Goal: Answer question/provide support

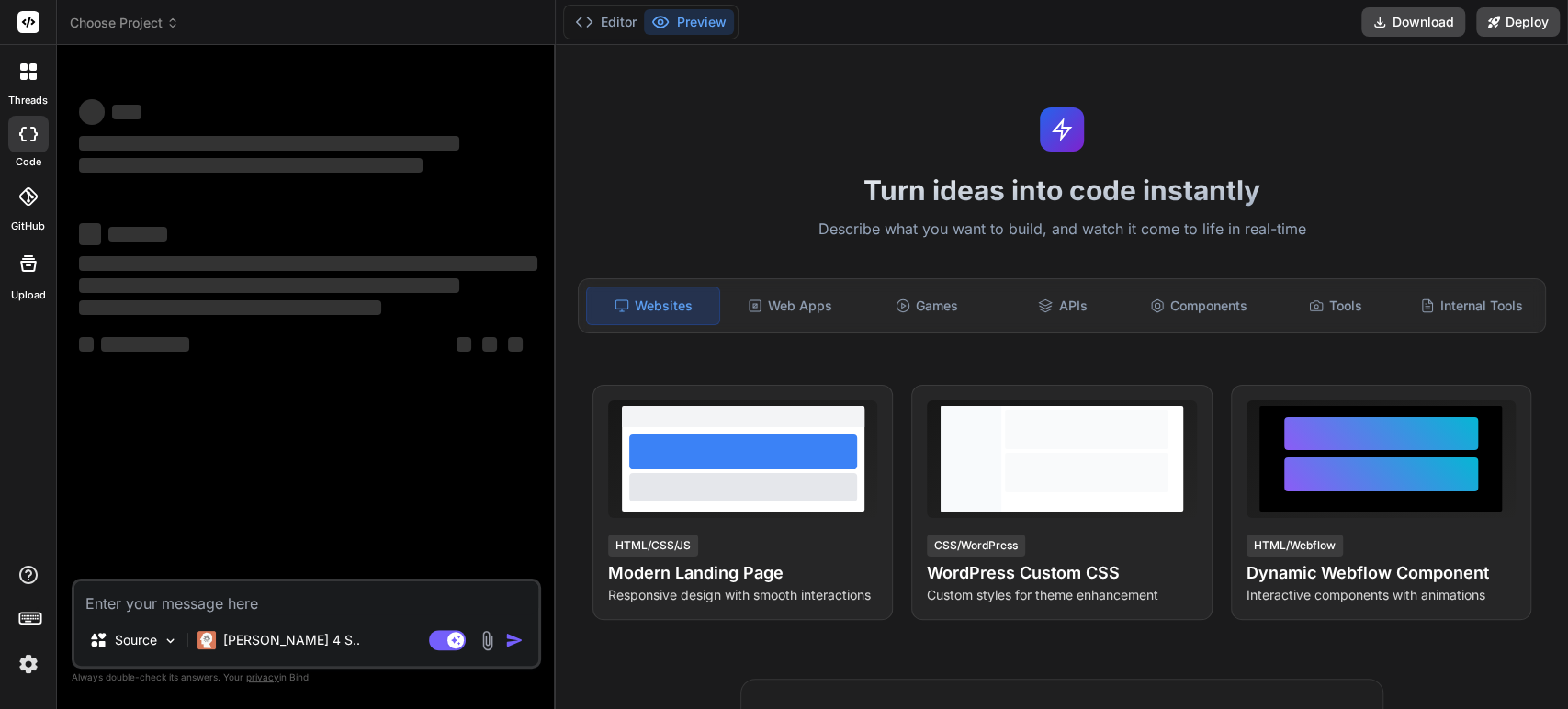
type textarea "x"
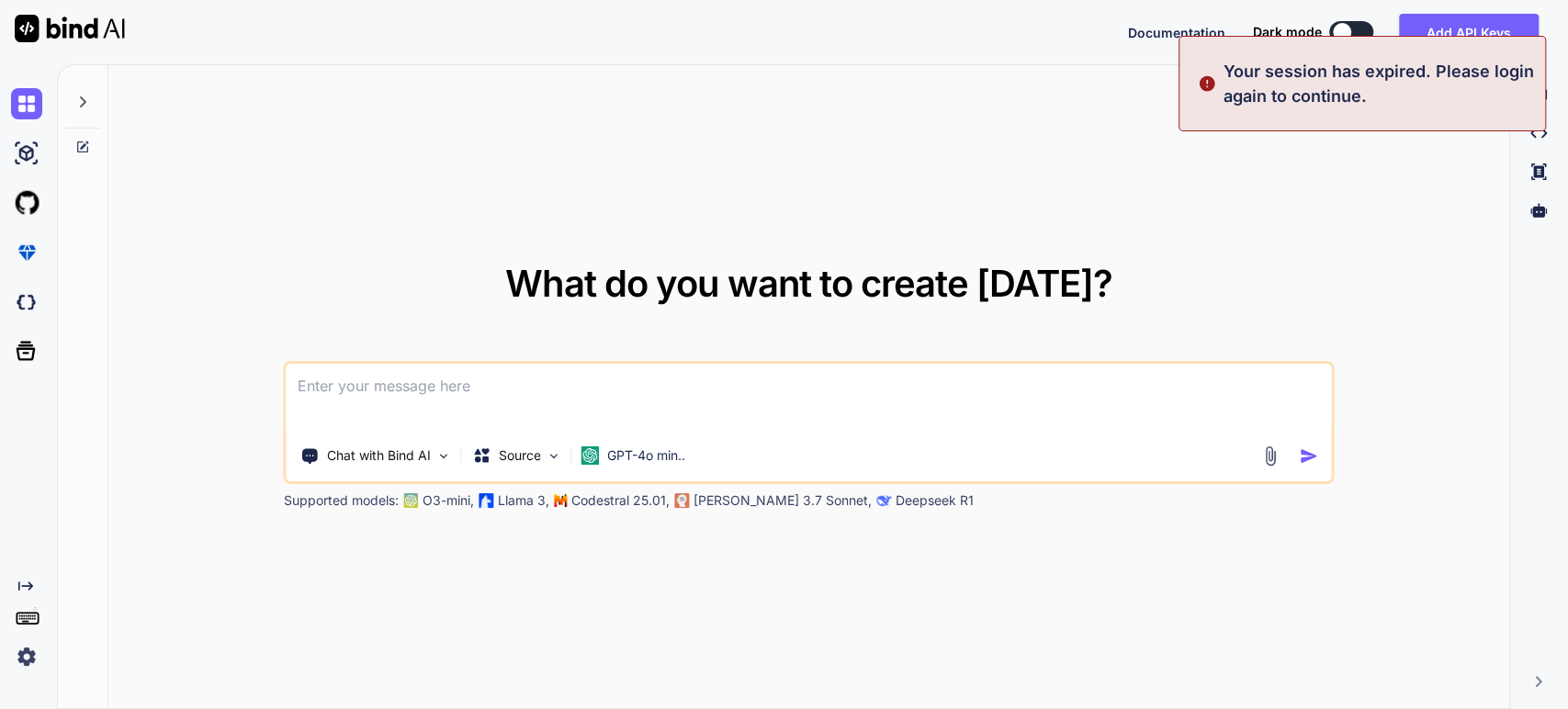
click at [74, 98] on div at bounding box center [83, 97] width 35 height 64
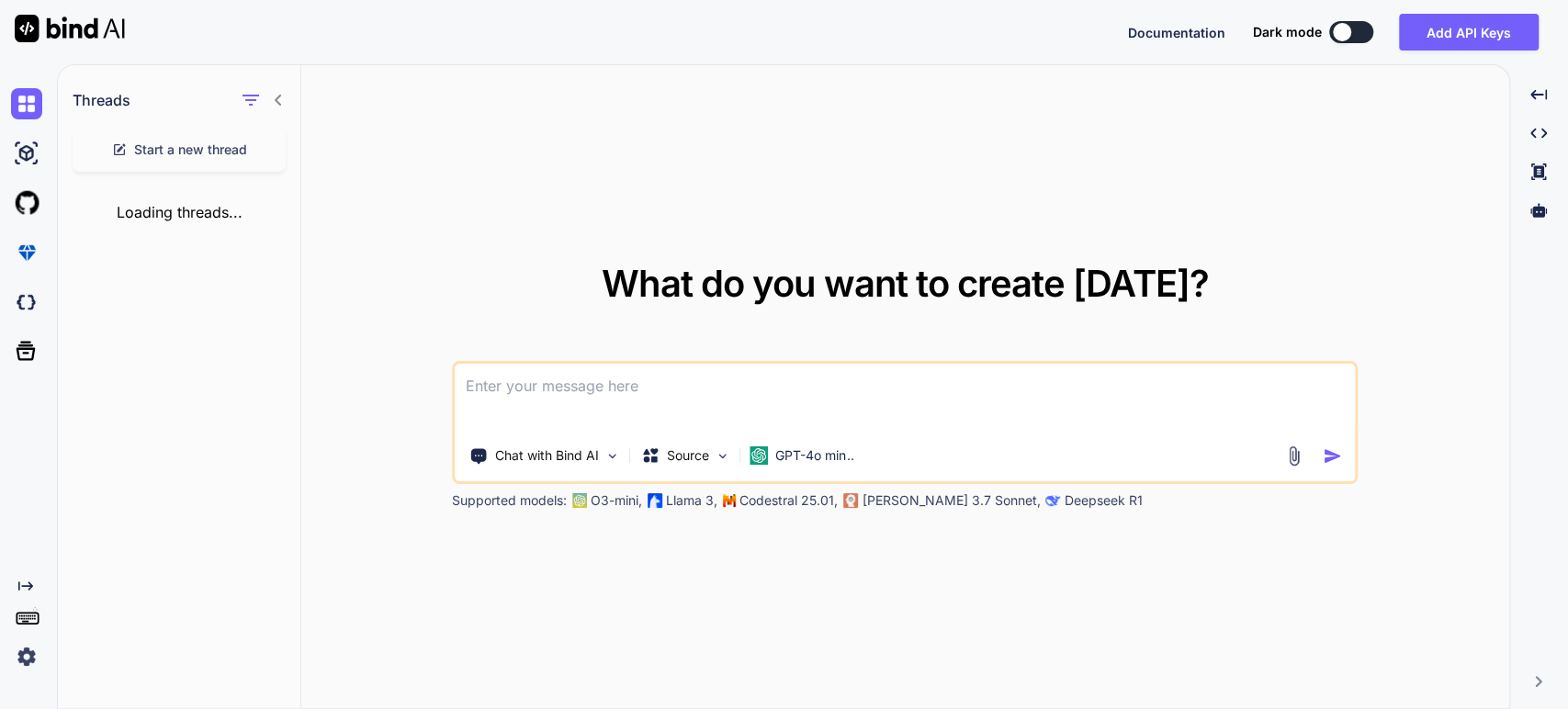
click at [22, 662] on img at bounding box center [27, 657] width 31 height 31
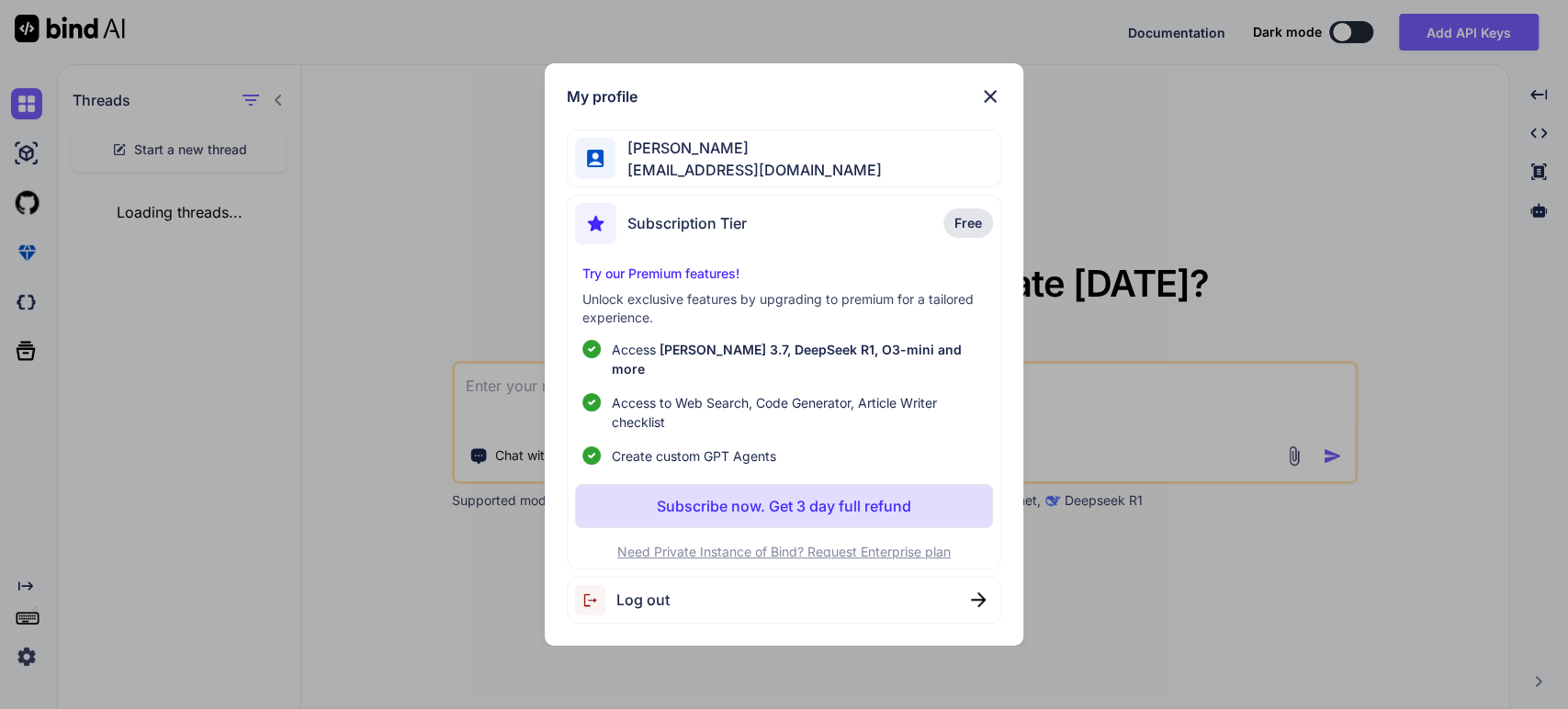
click at [669, 167] on div "[PERSON_NAME] [PERSON_NAME][EMAIL_ADDRESS][DOMAIN_NAME]" at bounding box center [748, 159] width 265 height 44
click at [720, 167] on span "[EMAIL_ADDRESS][DOMAIN_NAME]" at bounding box center [748, 169] width 265 height 22
click at [986, 104] on img at bounding box center [990, 97] width 22 height 22
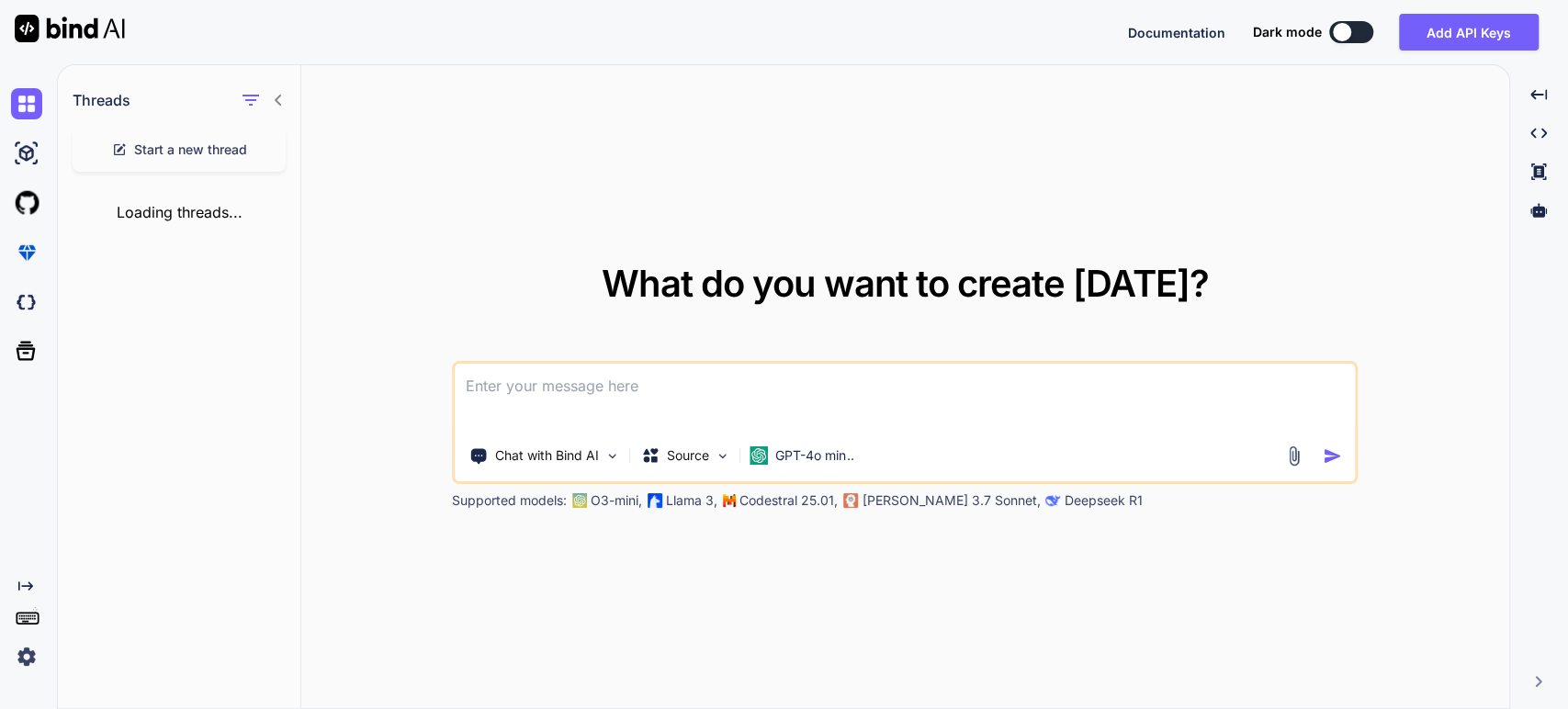
click at [208, 145] on span "Start a new thread" at bounding box center [191, 150] width 113 height 18
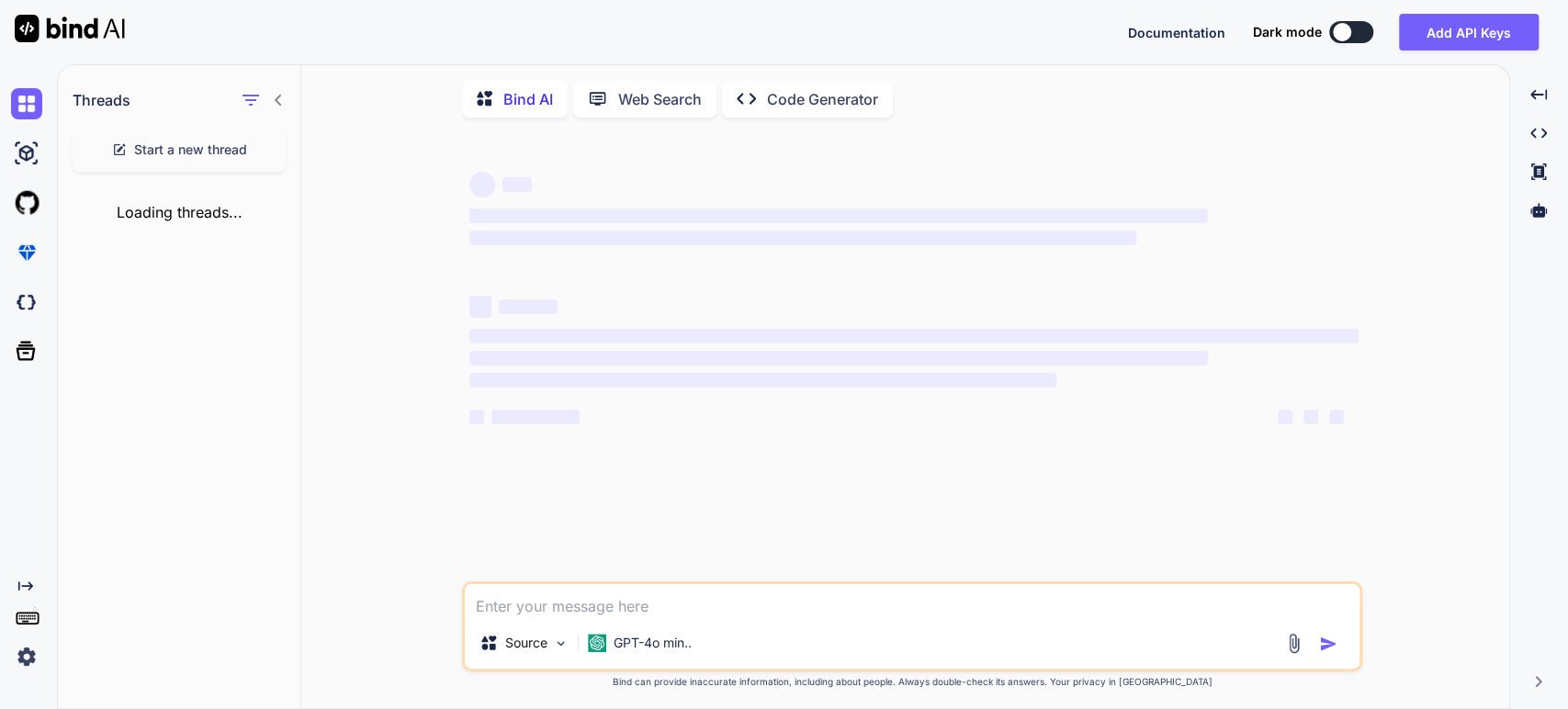
click at [274, 106] on icon at bounding box center [278, 100] width 15 height 15
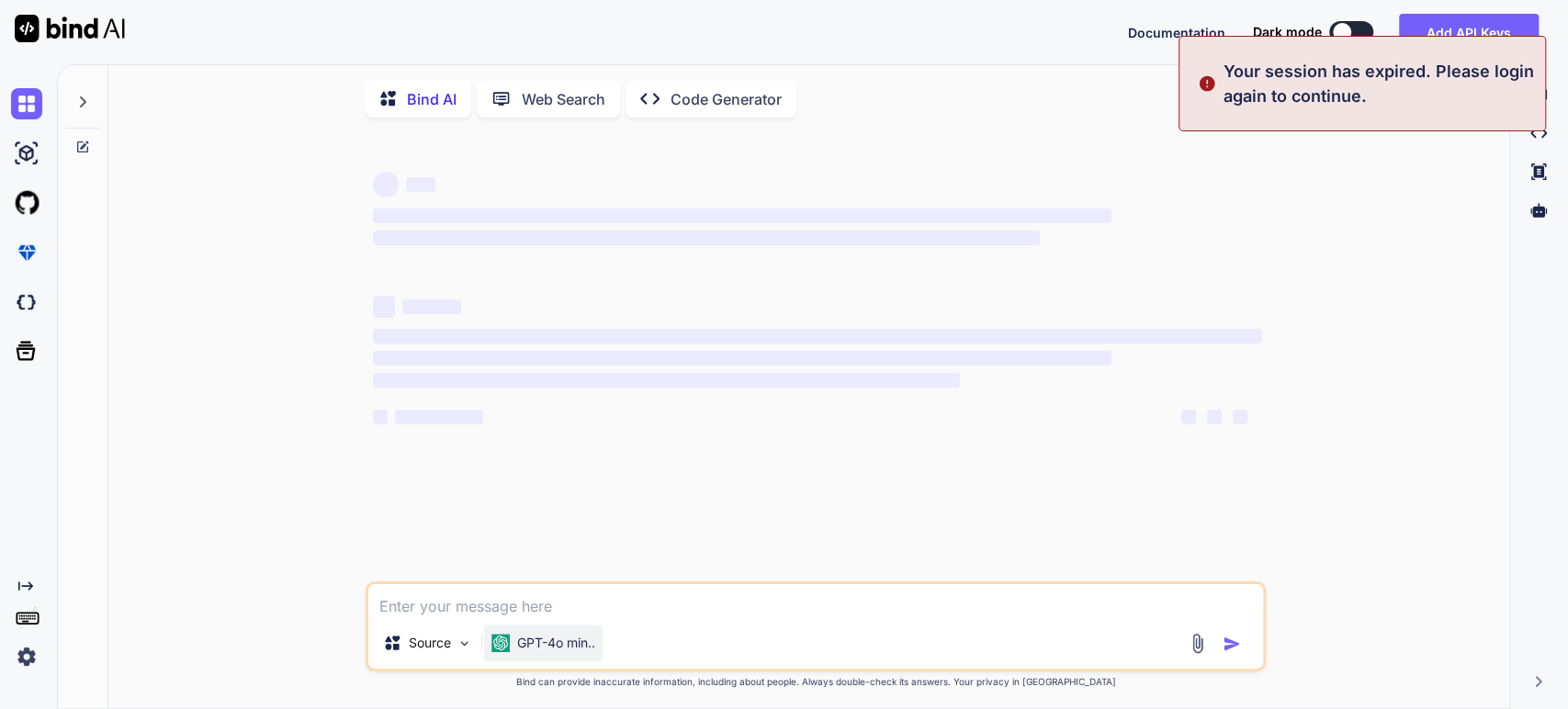
click at [534, 652] on p "GPT-4o min.." at bounding box center [556, 643] width 78 height 18
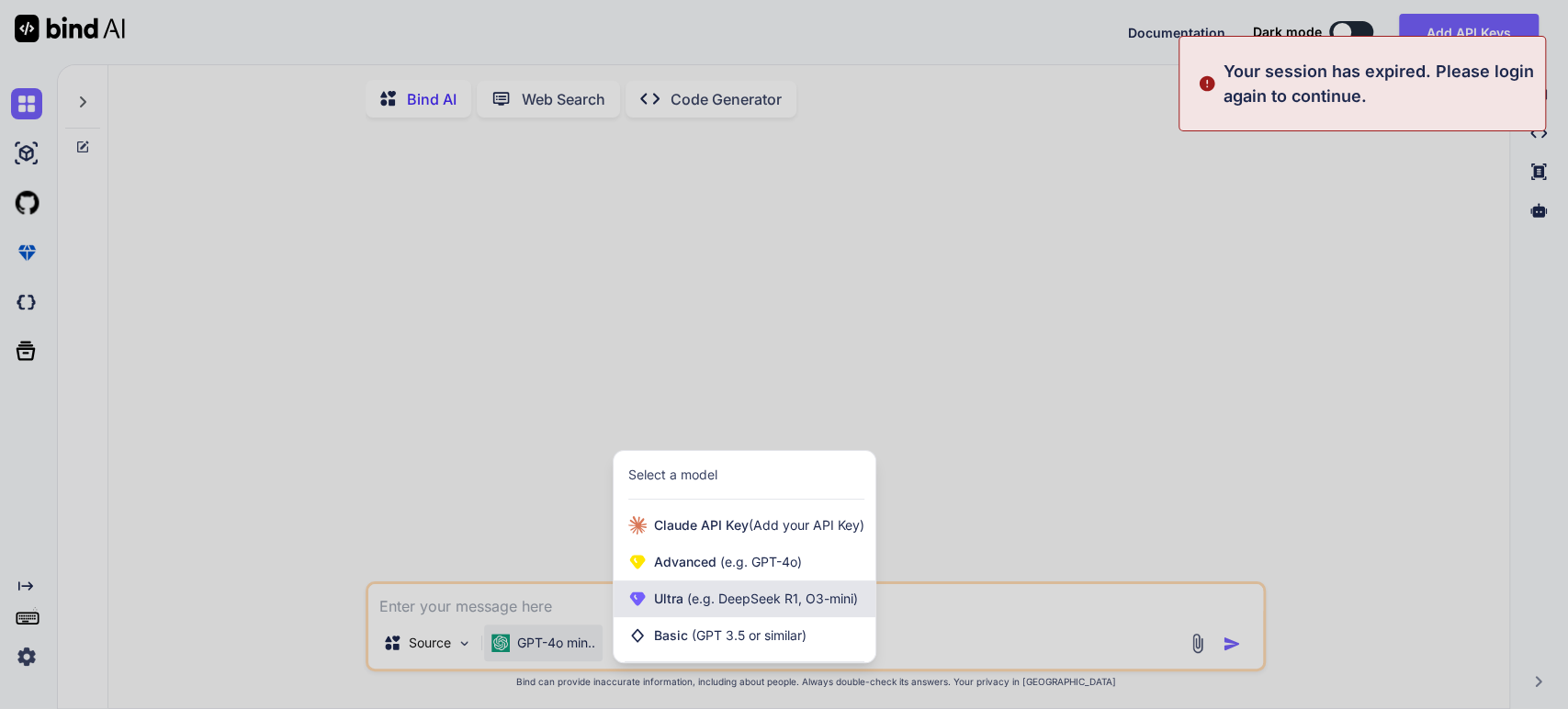
click at [676, 595] on span "Ultra (e.g. DeepSeek R1, O3-mini)" at bounding box center [755, 599] width 204 height 18
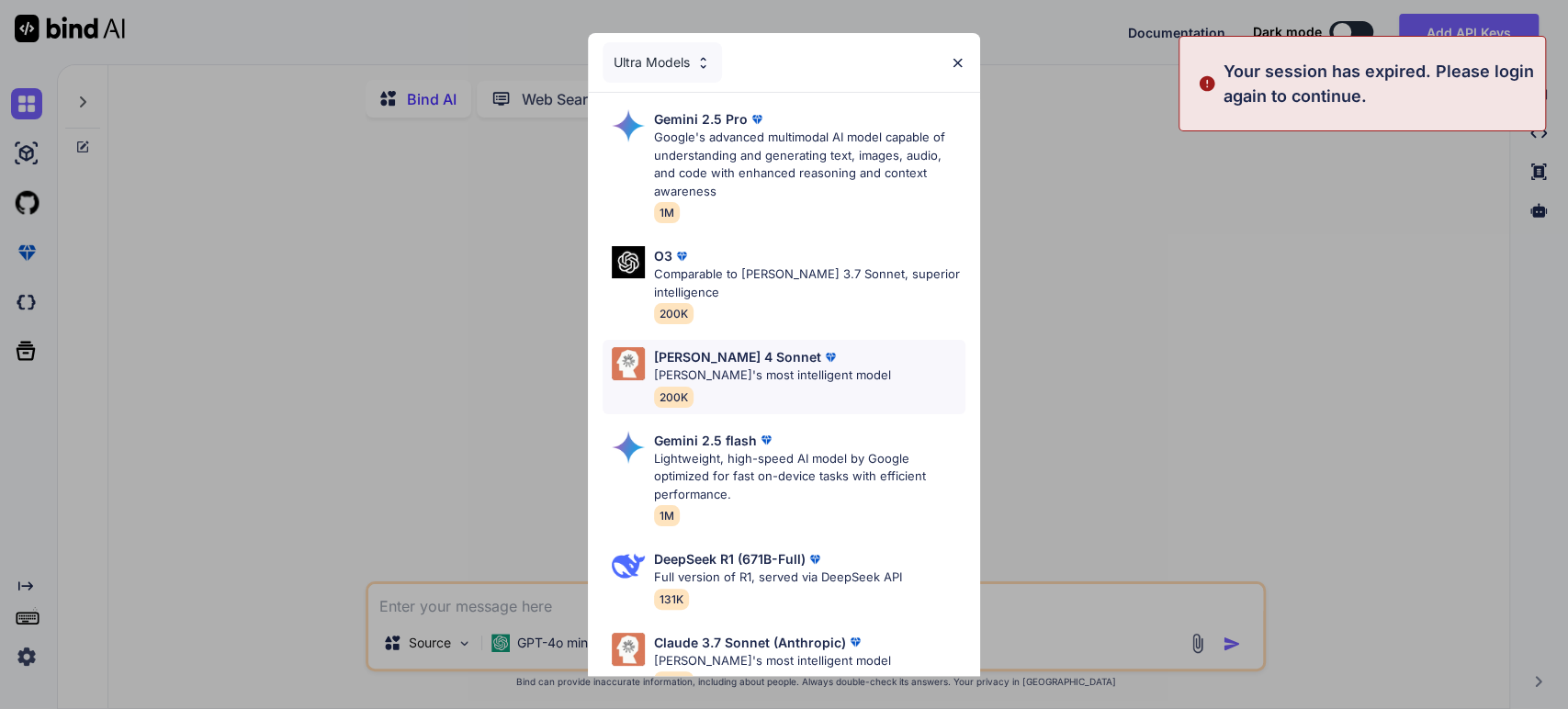
click at [732, 351] on p "[PERSON_NAME] 4 Sonnet" at bounding box center [737, 356] width 167 height 19
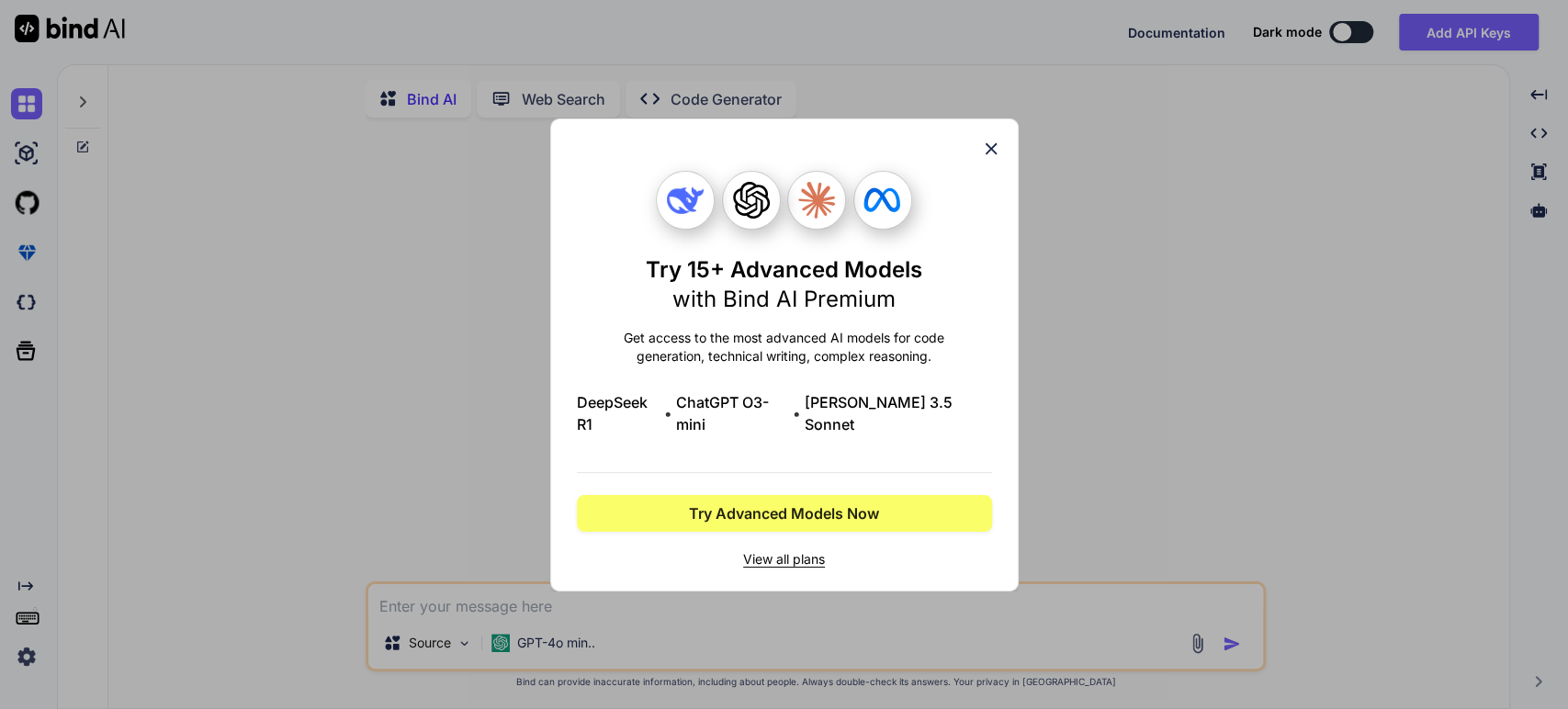
click at [993, 158] on icon at bounding box center [991, 149] width 20 height 20
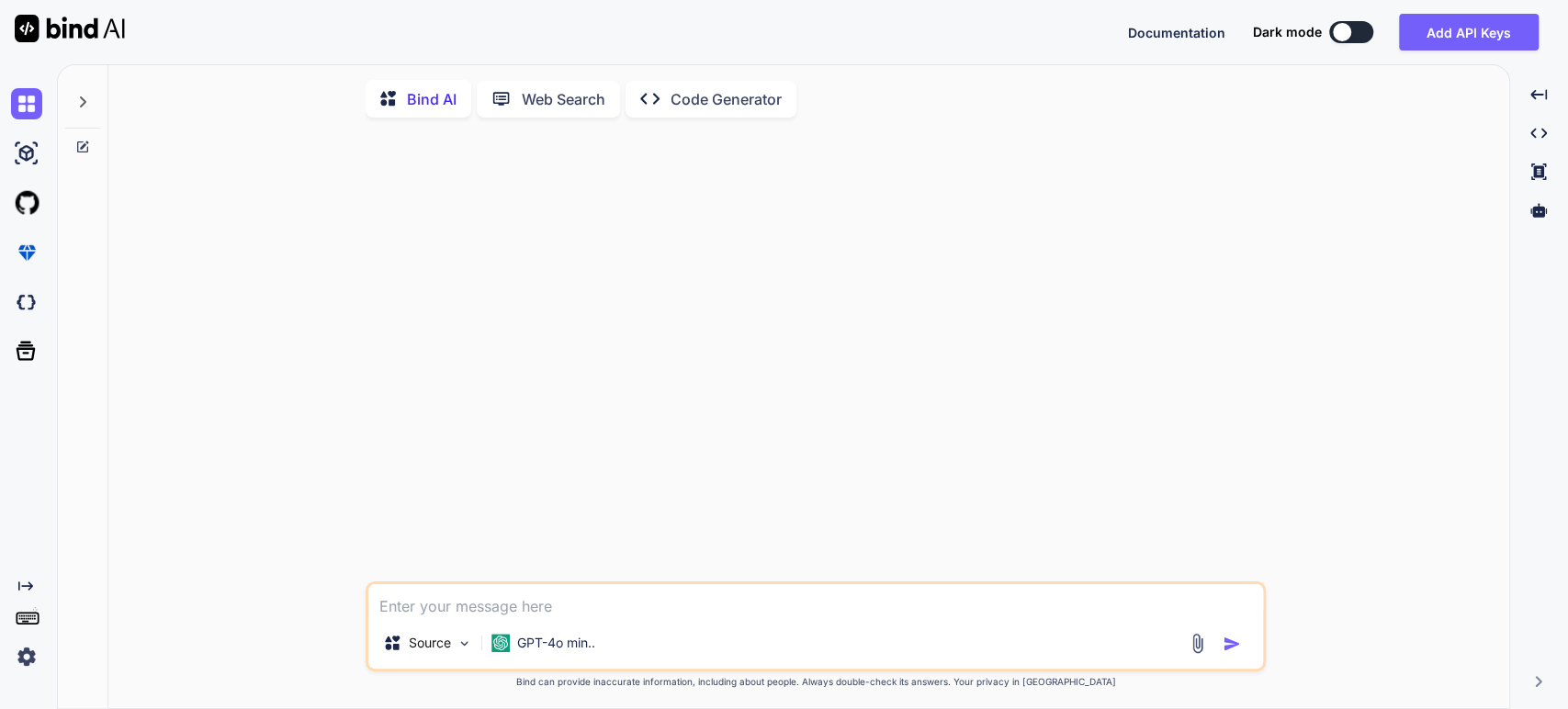
click at [25, 657] on img at bounding box center [27, 657] width 31 height 31
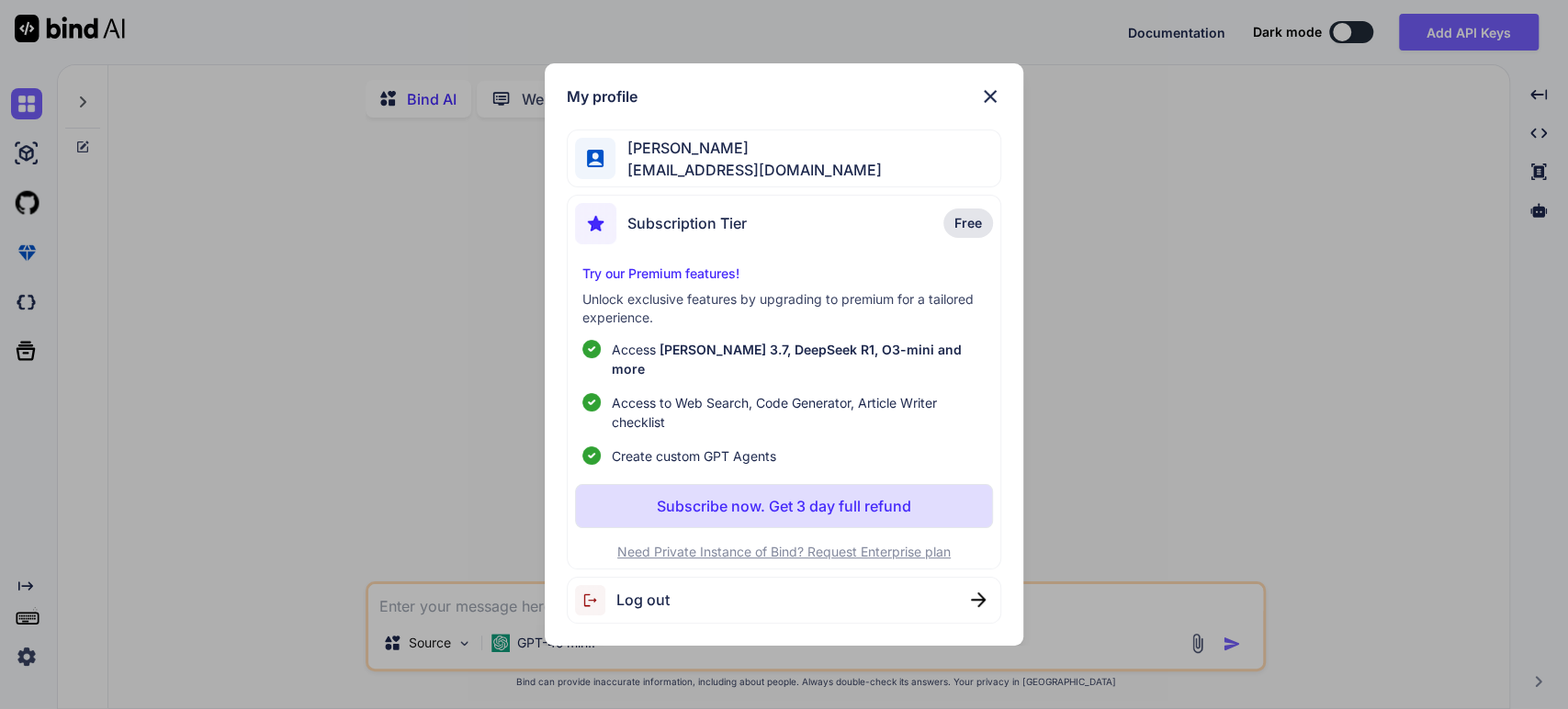
click at [656, 158] on span "[PERSON_NAME]" at bounding box center [748, 148] width 265 height 22
click at [649, 589] on span "Log out" at bounding box center [643, 599] width 53 height 22
type textarea "x"
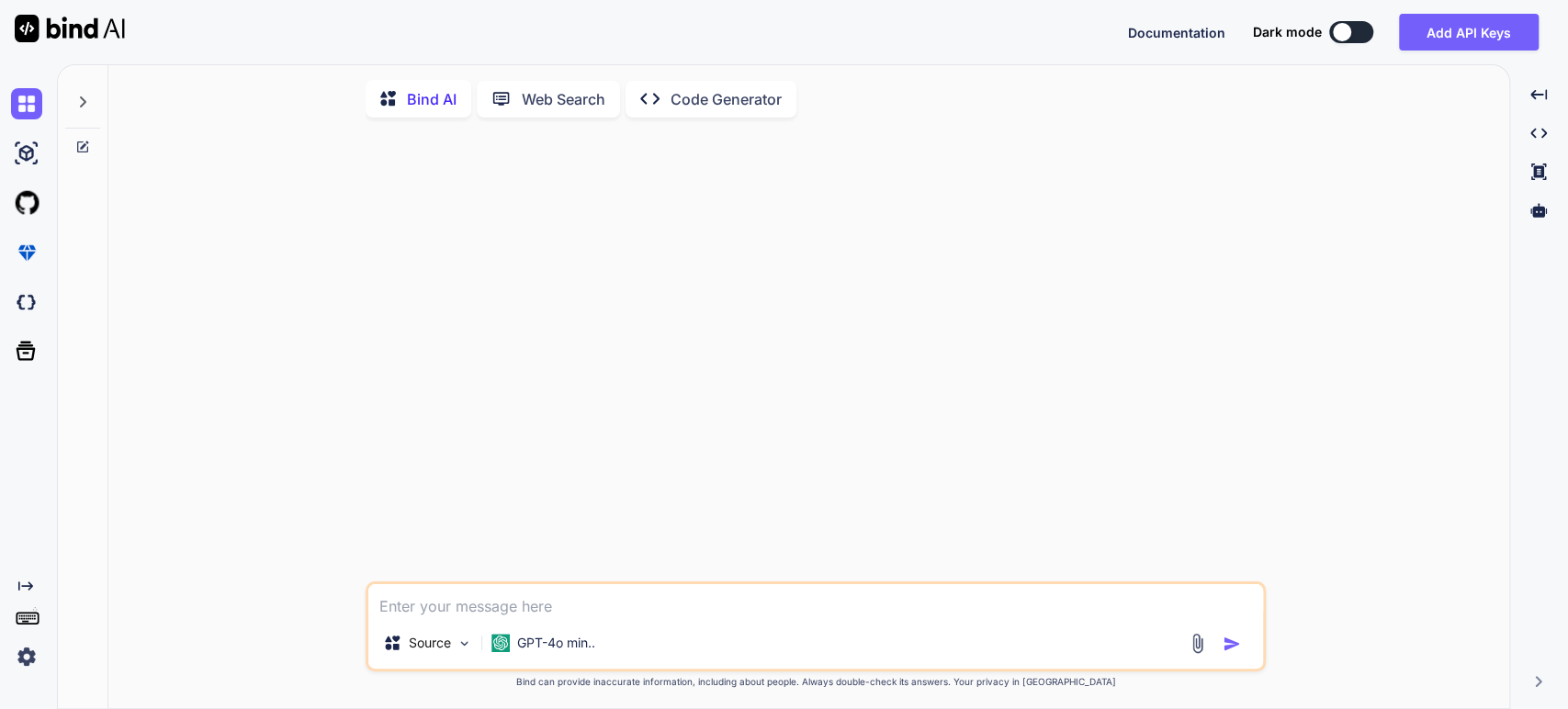
click at [27, 654] on img at bounding box center [27, 657] width 31 height 31
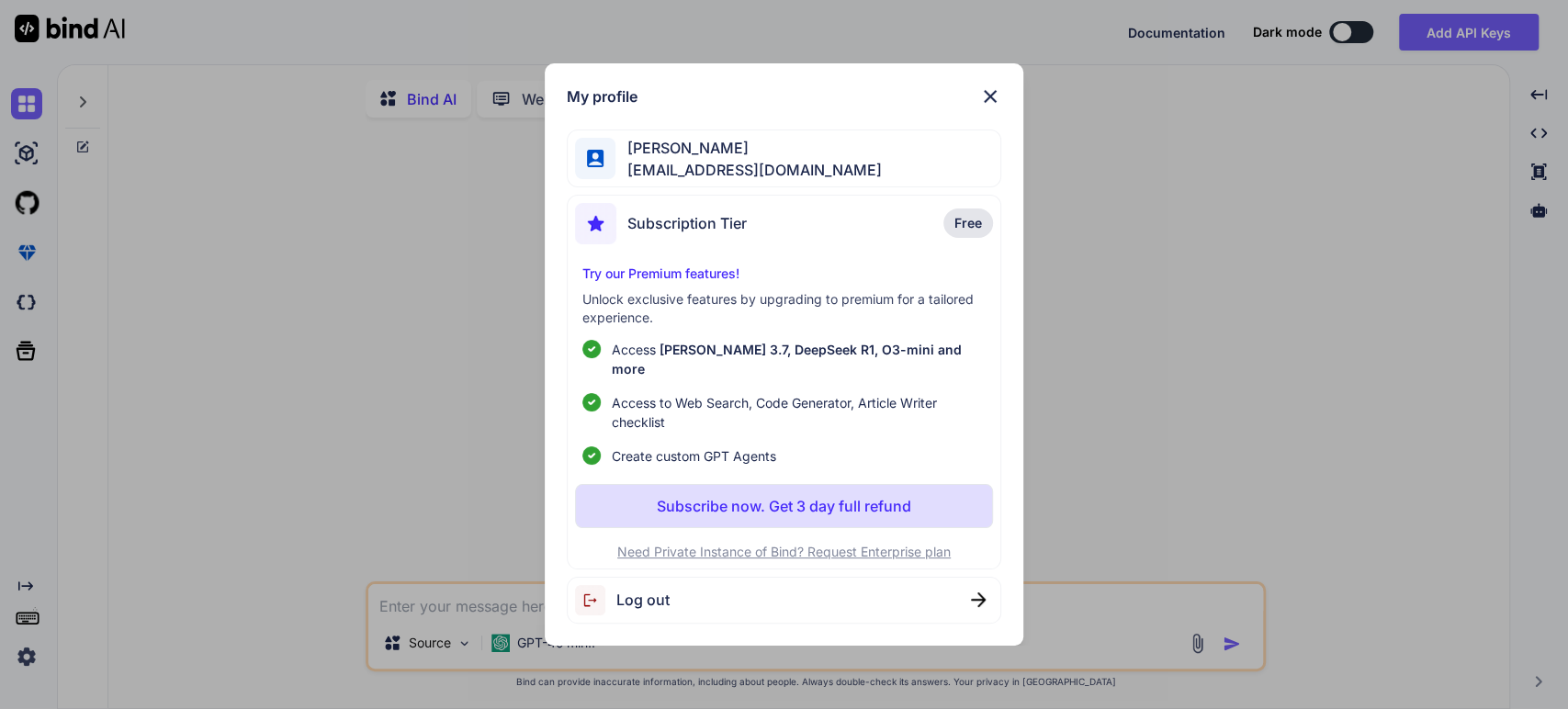
click at [625, 588] on span "Log out" at bounding box center [643, 599] width 53 height 22
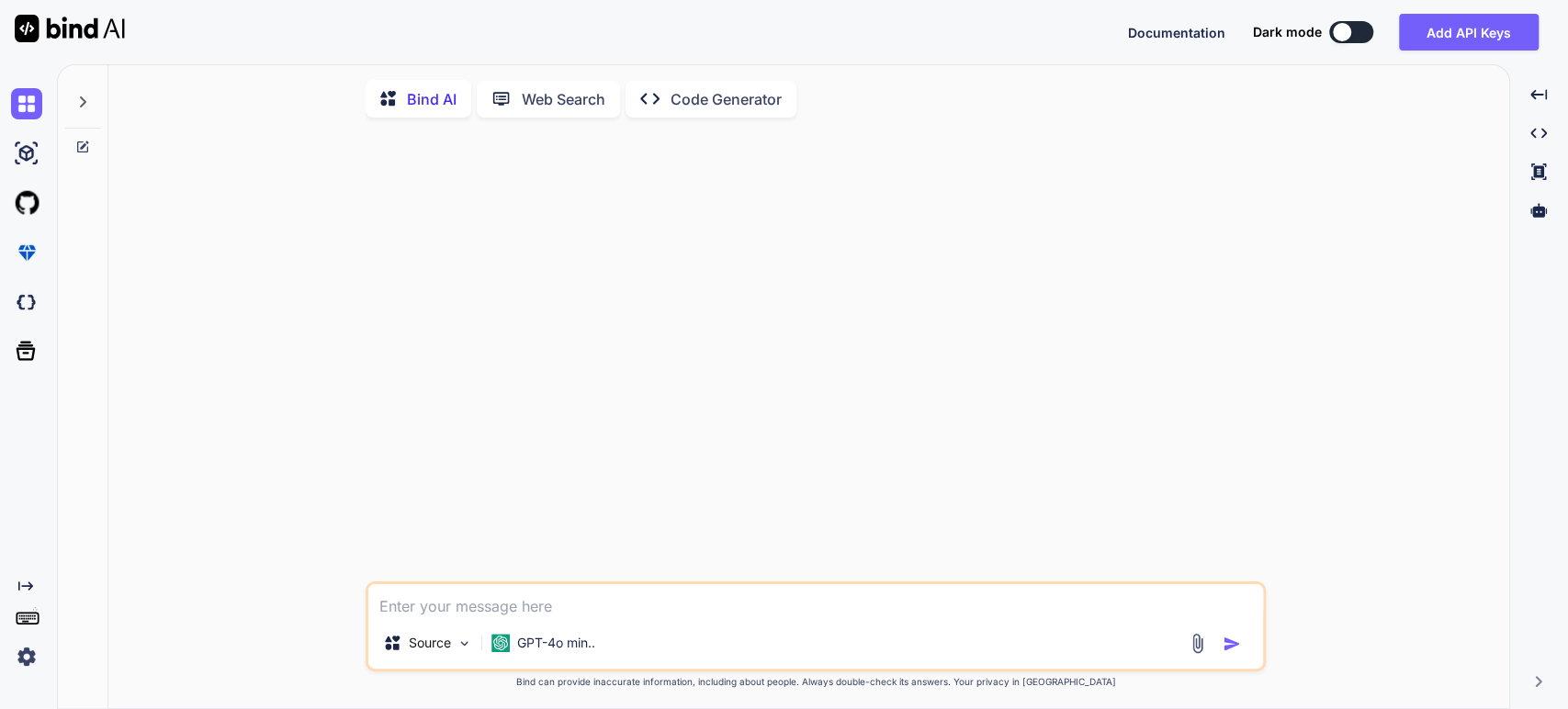
click at [35, 653] on img at bounding box center [27, 657] width 31 height 31
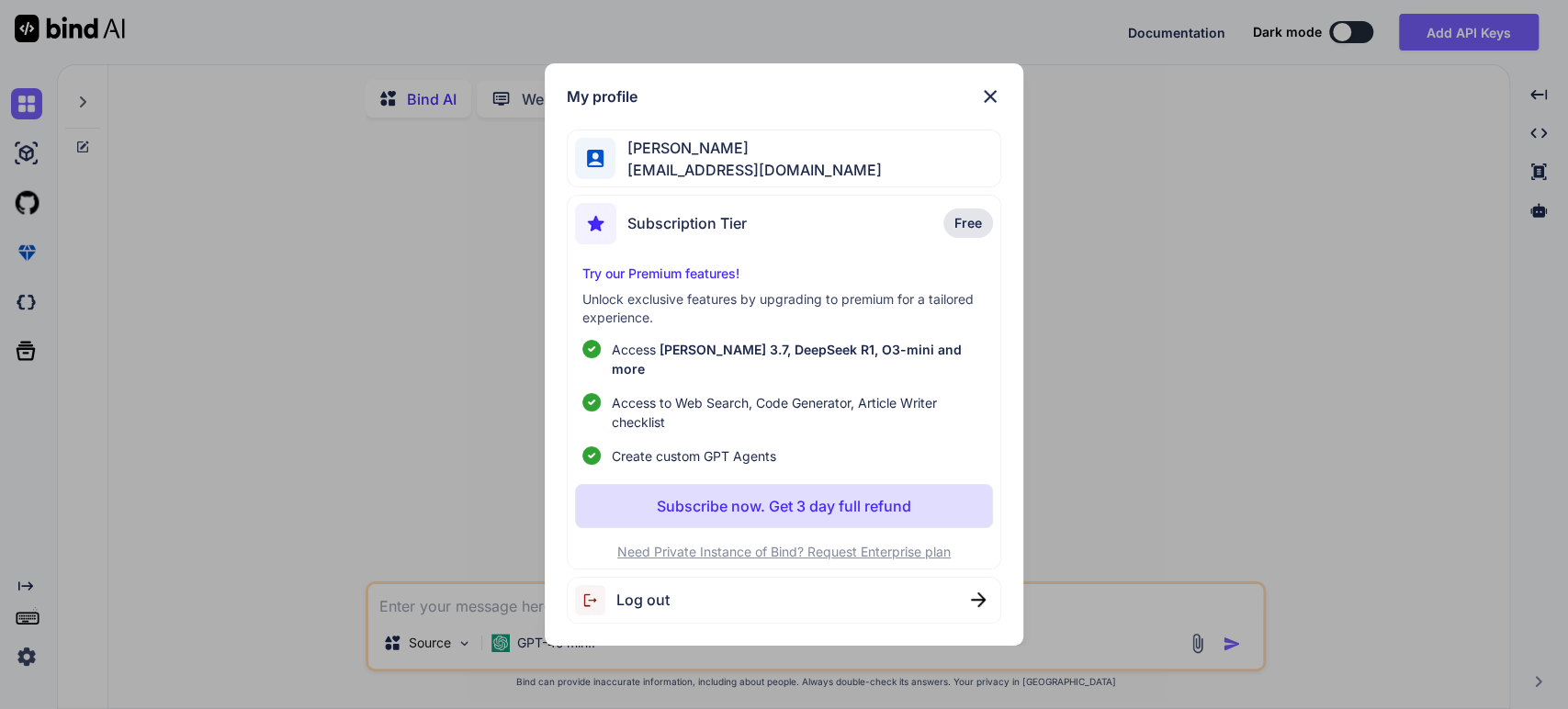
click at [990, 102] on img at bounding box center [990, 97] width 22 height 22
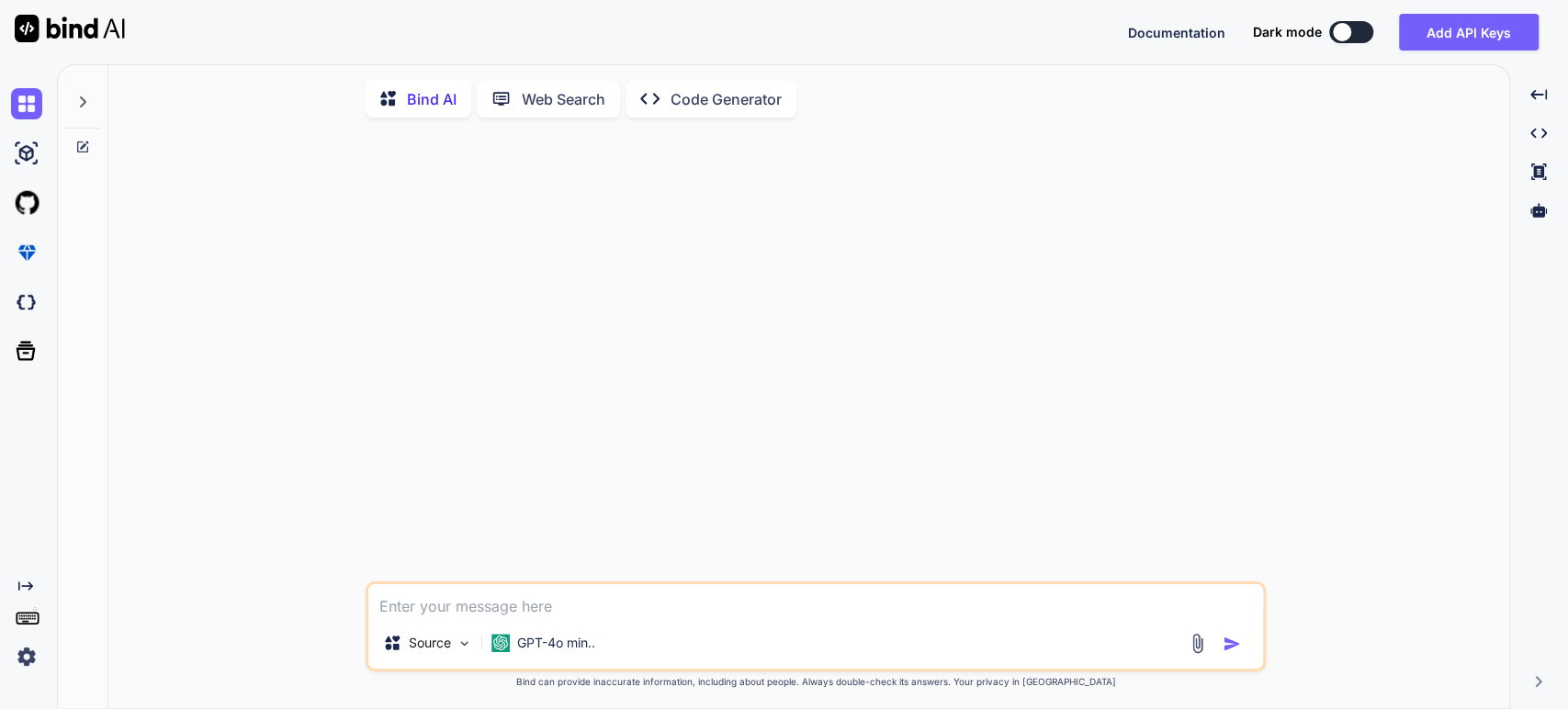
click at [76, 99] on icon at bounding box center [83, 102] width 15 height 15
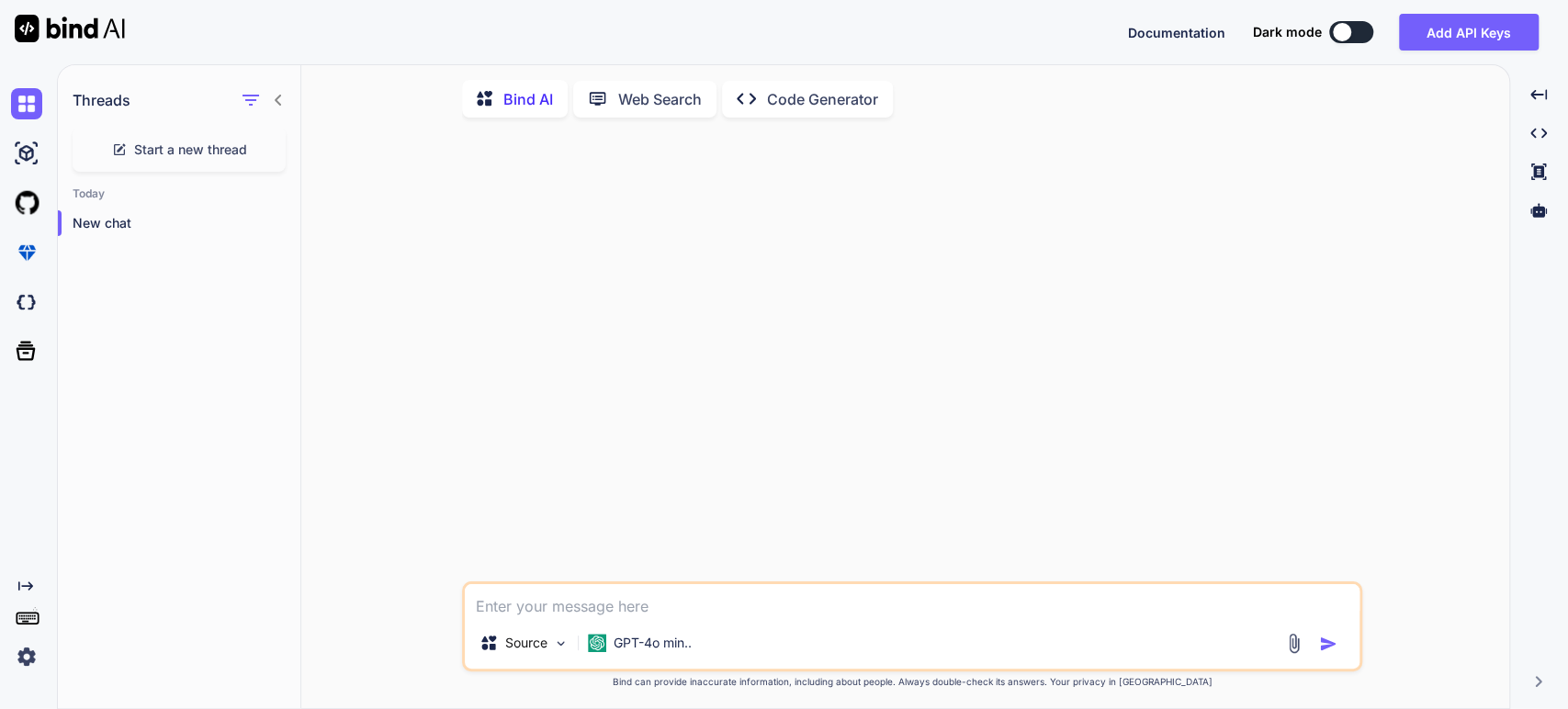
click at [29, 658] on img at bounding box center [27, 657] width 31 height 31
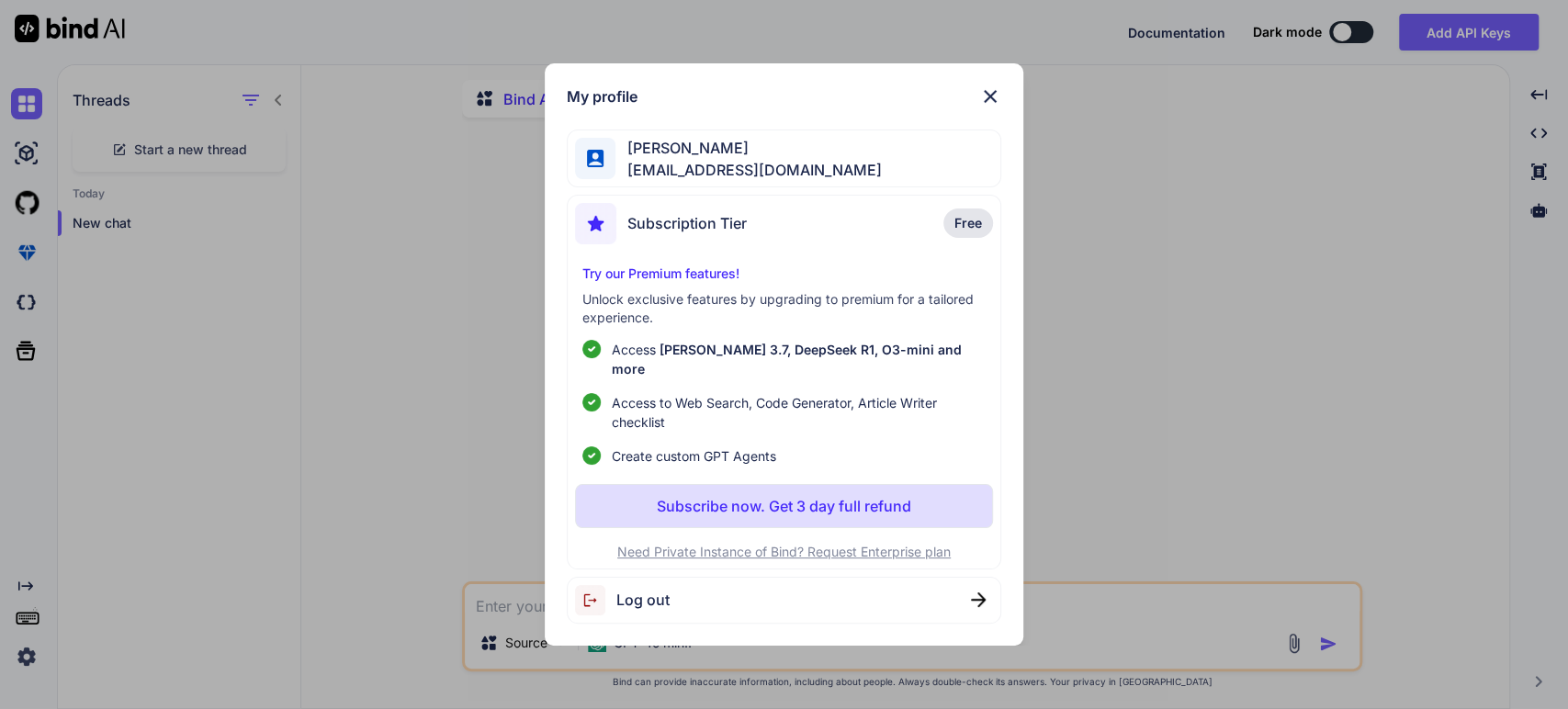
click at [645, 588] on span "Log out" at bounding box center [643, 599] width 53 height 22
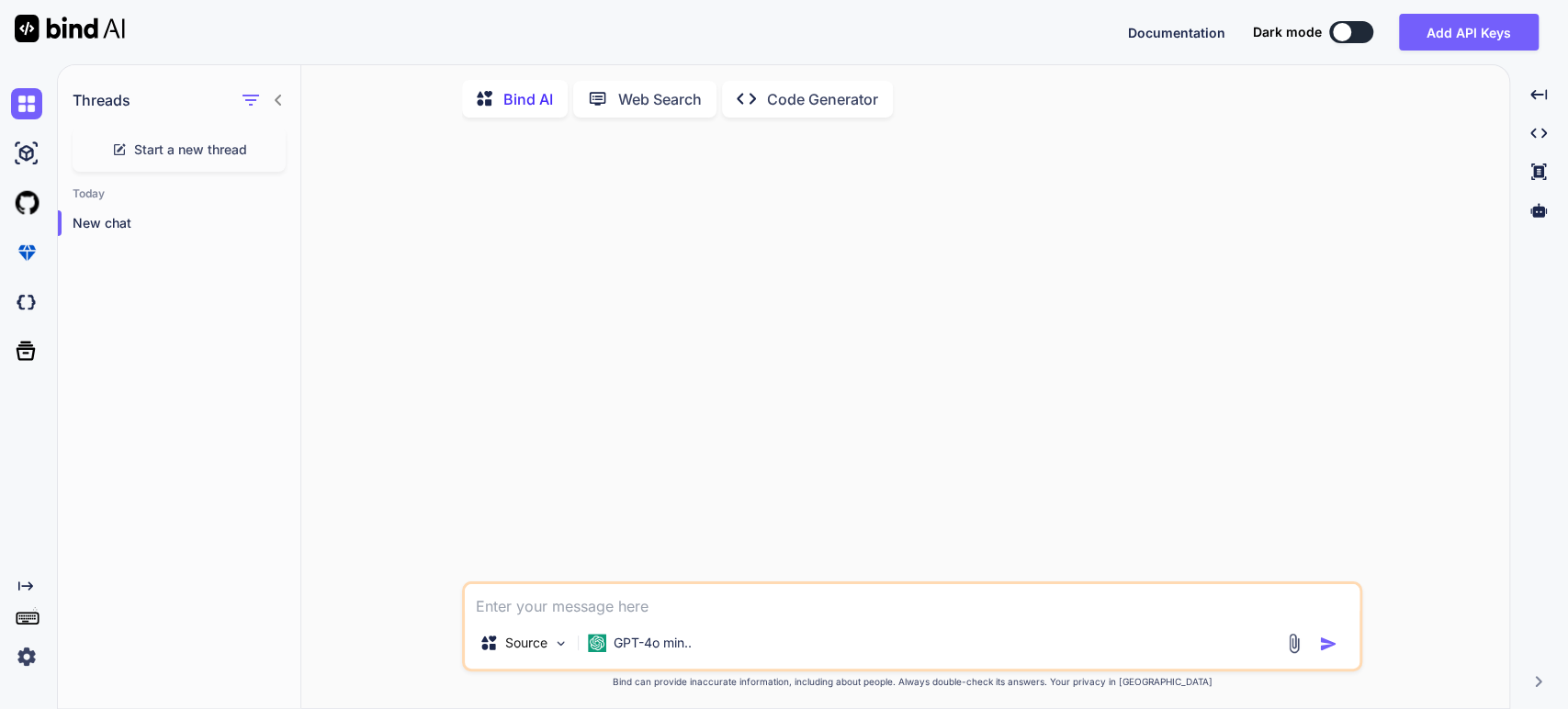
click at [30, 653] on img at bounding box center [27, 657] width 31 height 31
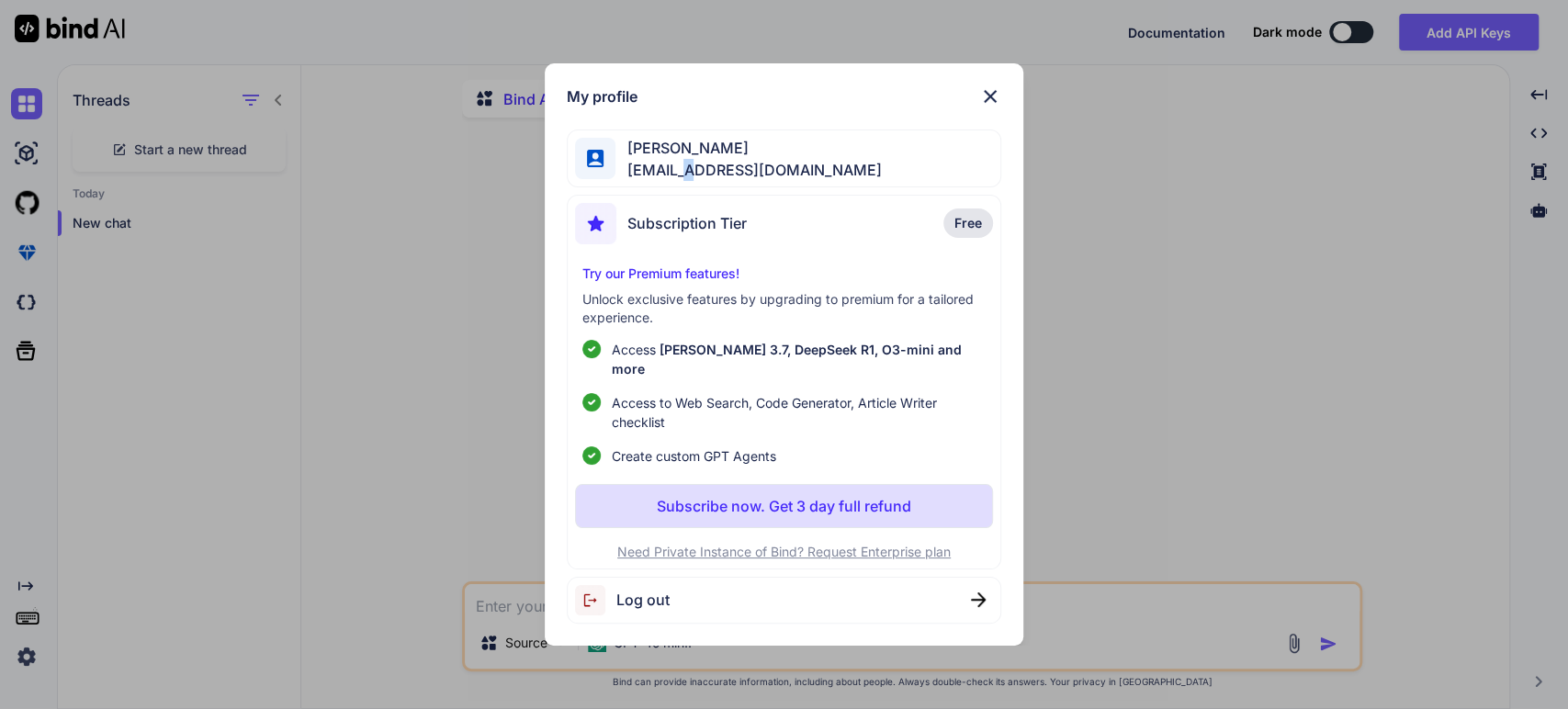
drag, startPoint x: 691, startPoint y: 177, endPoint x: 683, endPoint y: 169, distance: 11.3
click at [683, 169] on span "[EMAIL_ADDRESS][DOMAIN_NAME]" at bounding box center [748, 169] width 265 height 22
click at [654, 590] on span "Log out" at bounding box center [643, 599] width 53 height 22
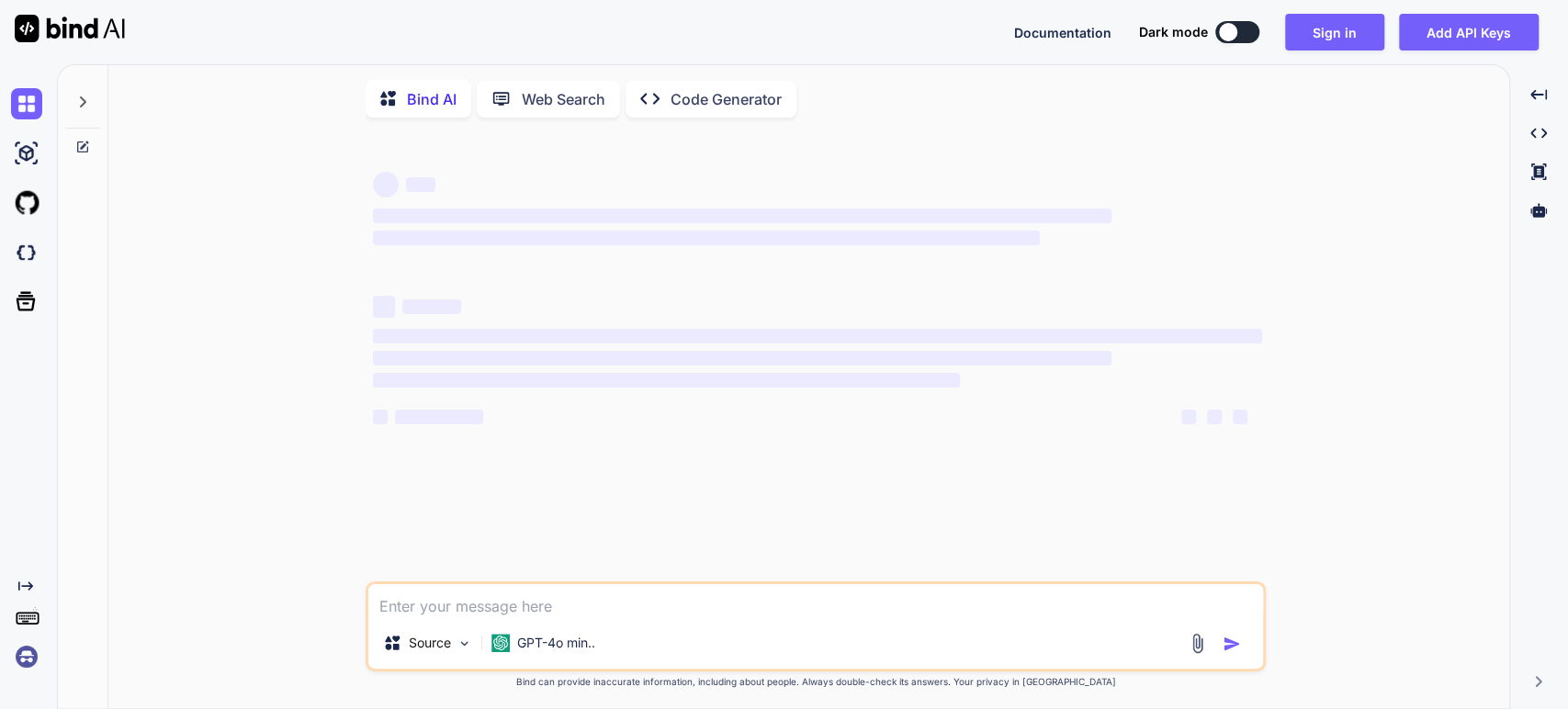
type textarea "x"
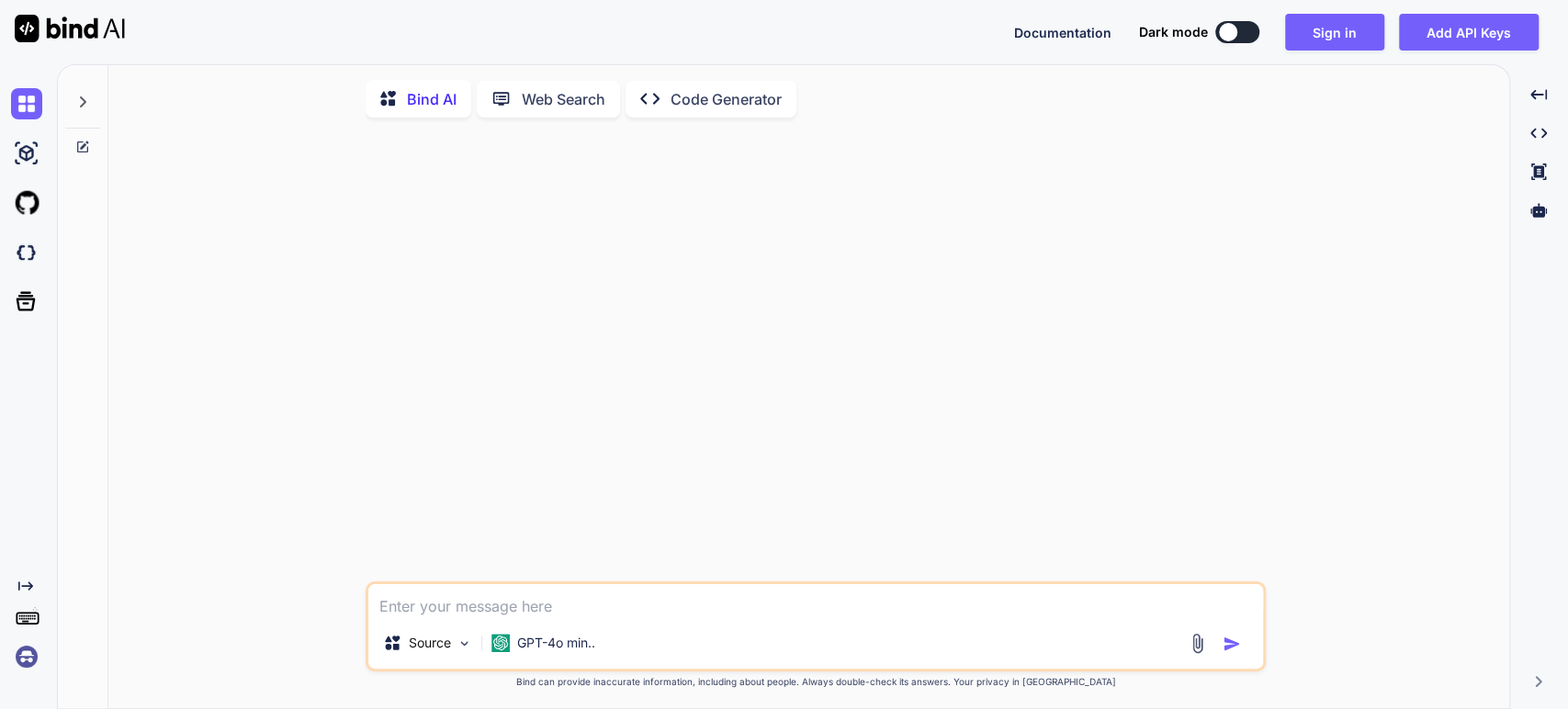
click at [36, 654] on img at bounding box center [27, 657] width 31 height 31
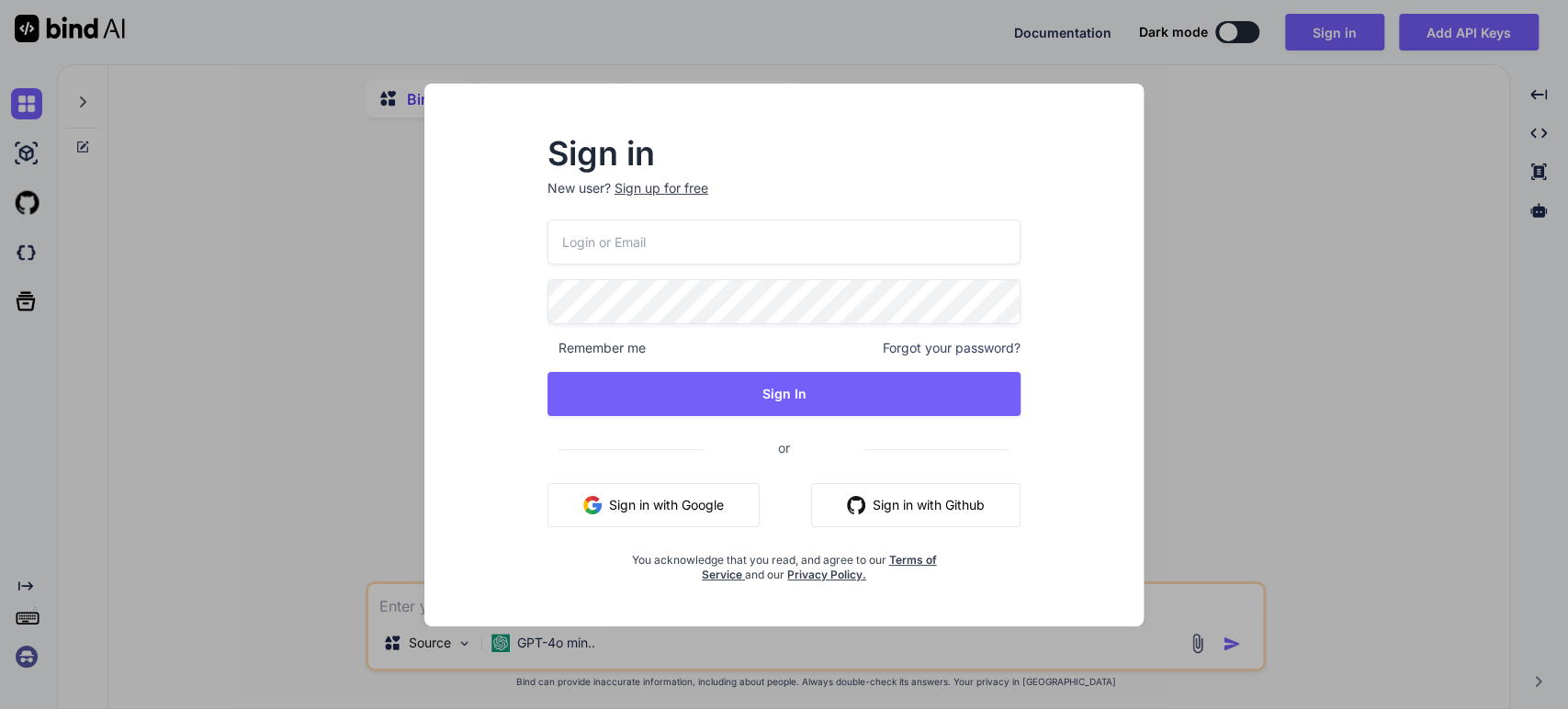
click at [687, 232] on input "email" at bounding box center [784, 241] width 474 height 45
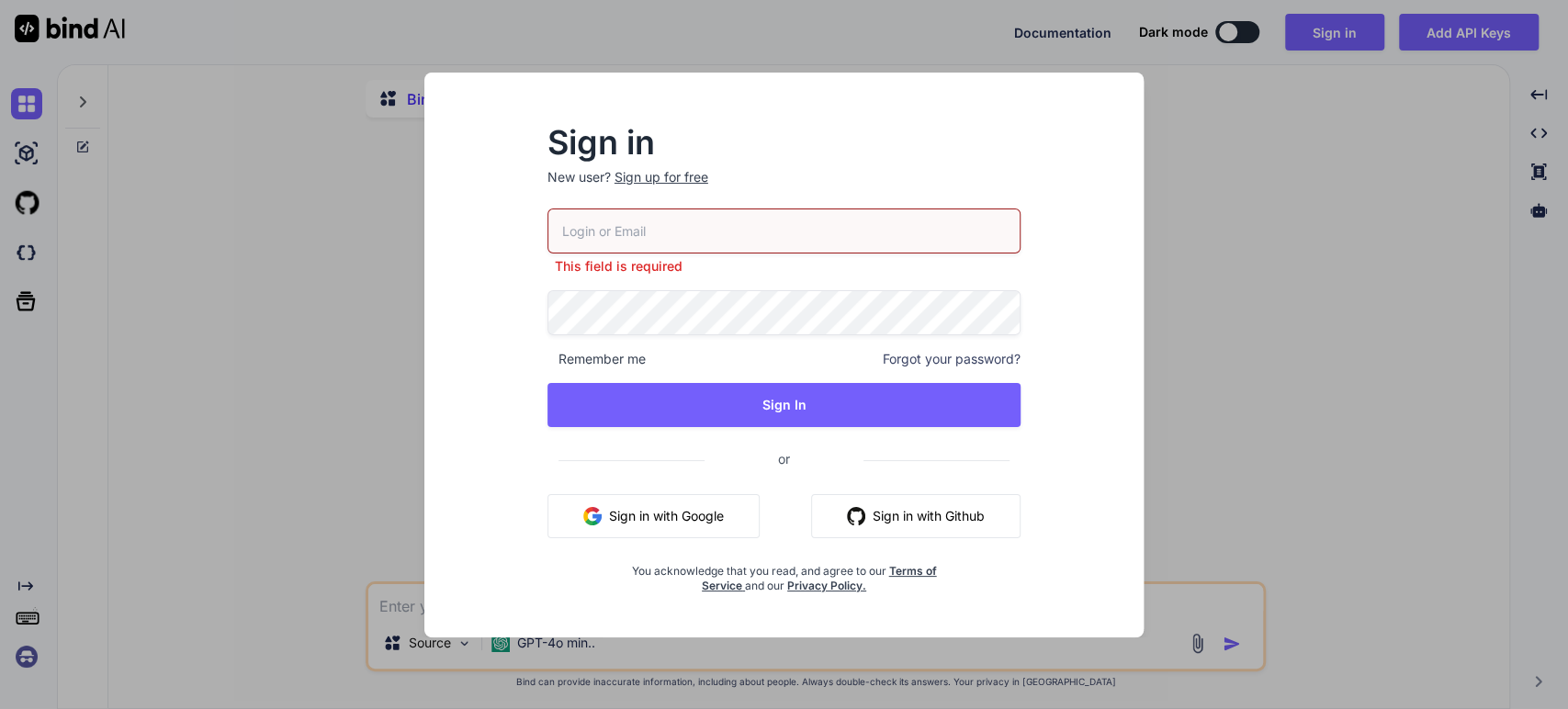
type input "[EMAIL_ADDRESS][DOMAIN_NAME]"
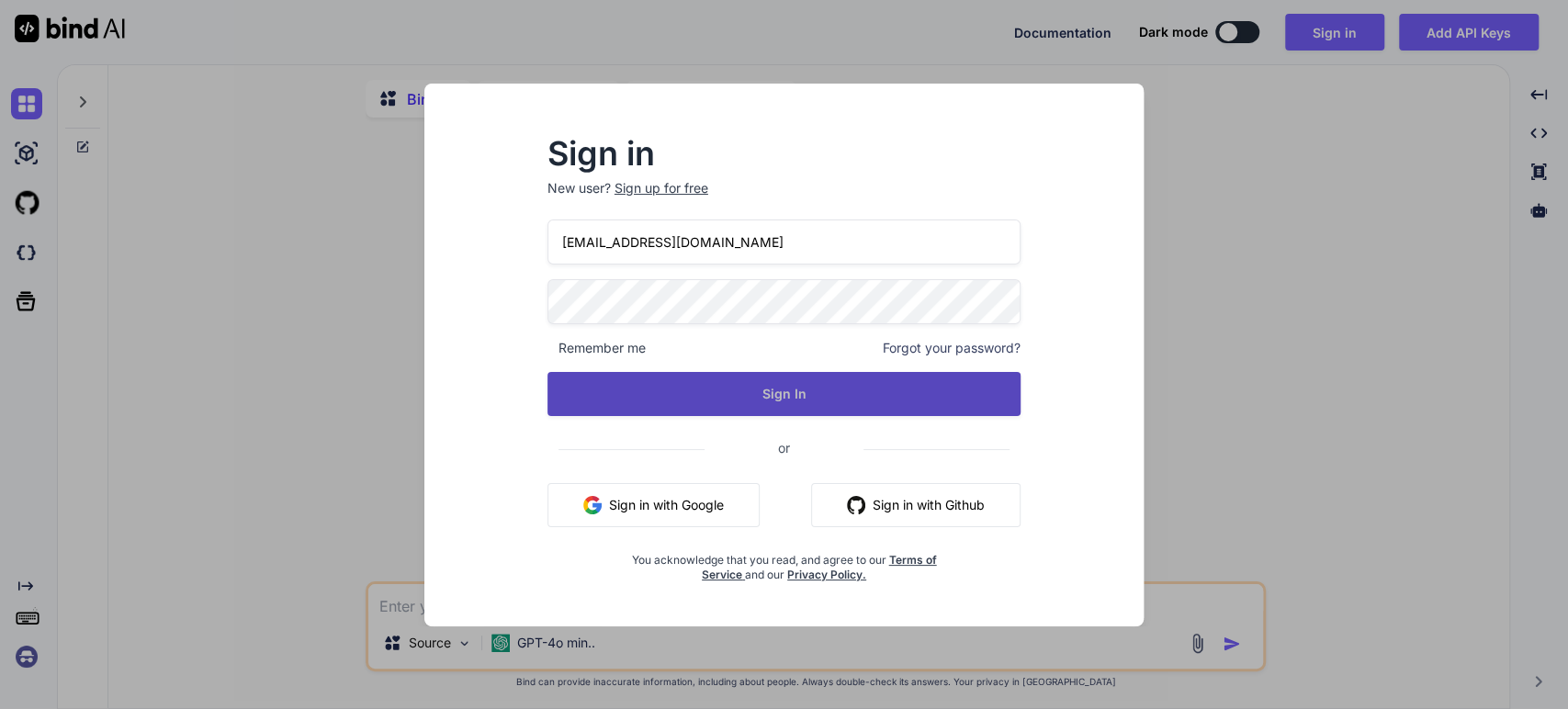
click at [824, 407] on button "Sign In" at bounding box center [784, 394] width 474 height 44
click at [808, 395] on button "Sign In" at bounding box center [784, 394] width 474 height 44
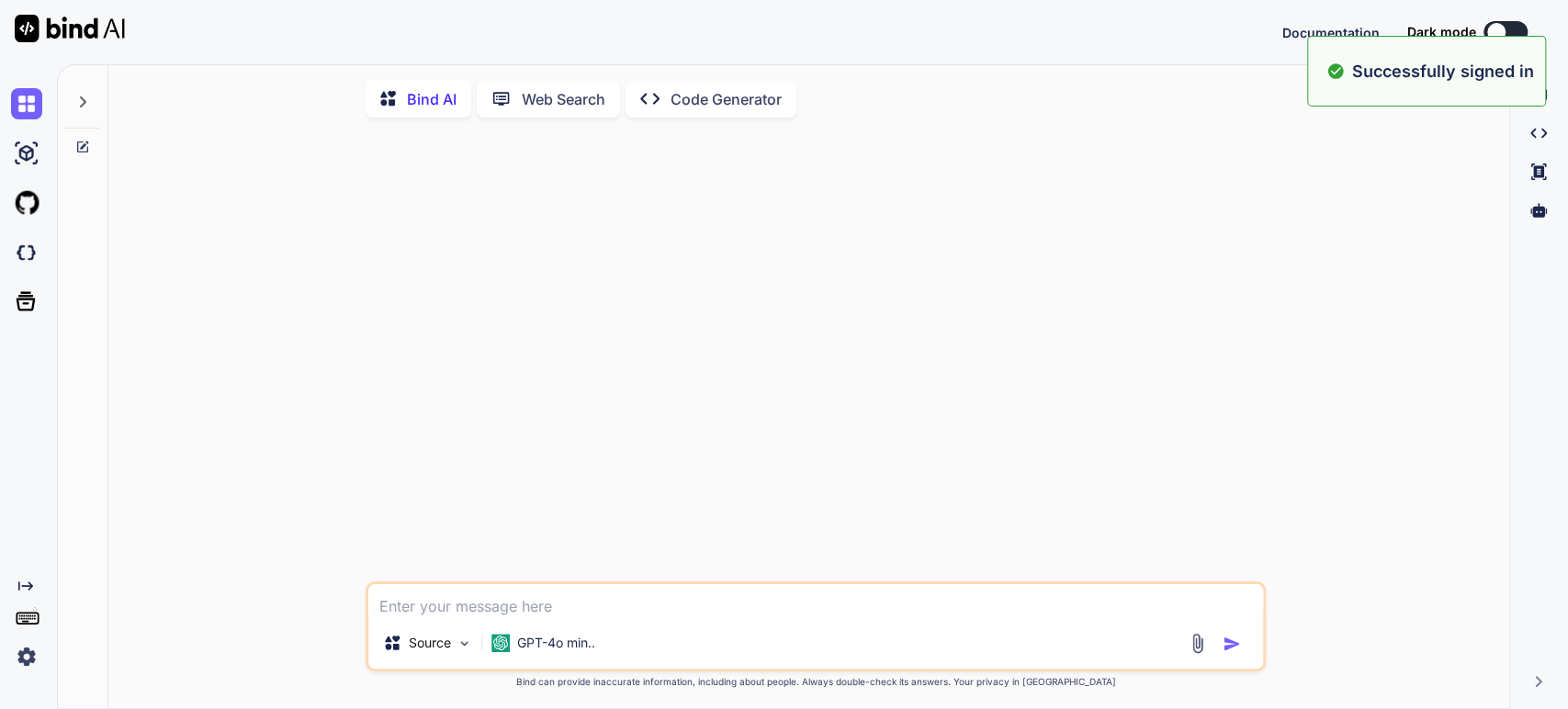
click at [78, 109] on icon at bounding box center [83, 102] width 15 height 15
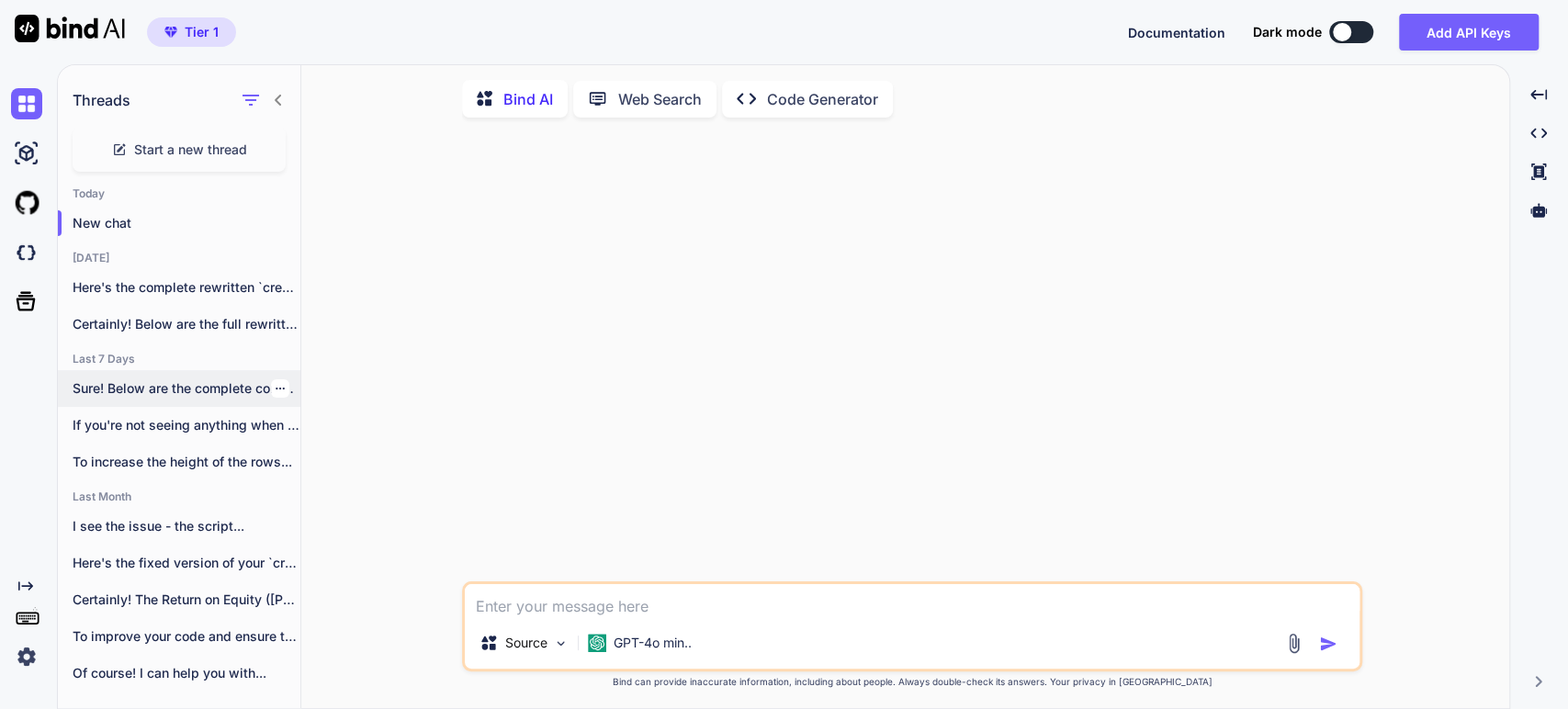
click at [165, 384] on p "Sure! Below are the complete contents for..." at bounding box center [186, 389] width 228 height 18
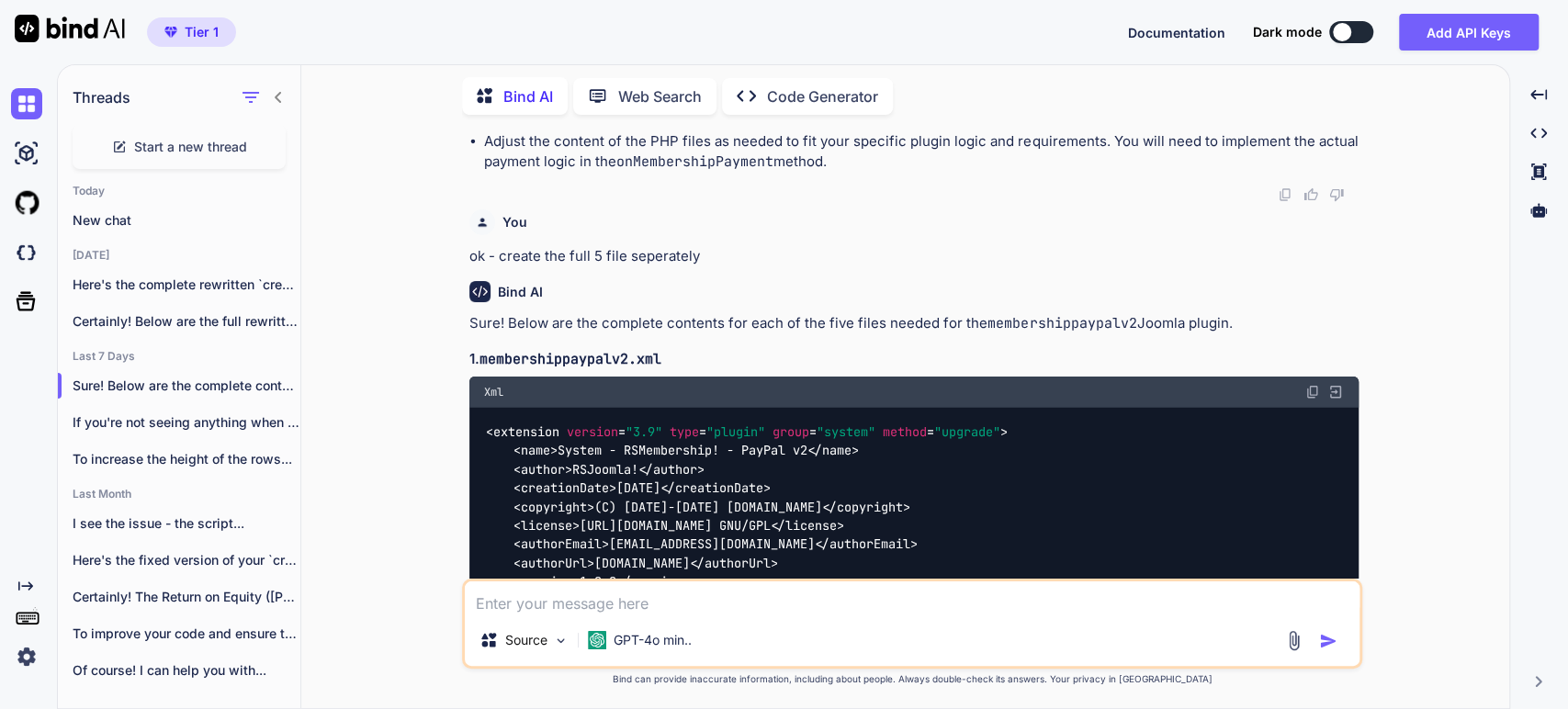
scroll to position [11689, 0]
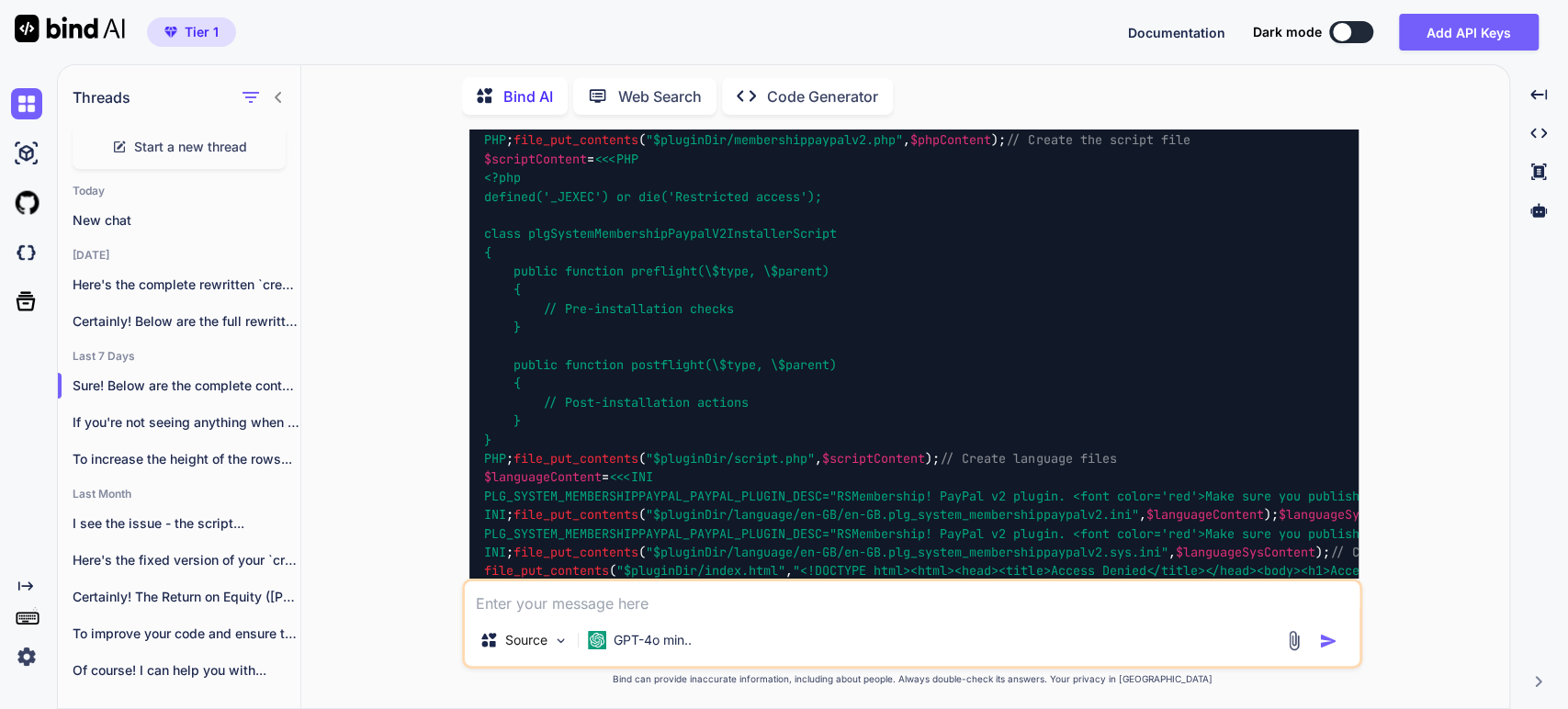
click at [669, 615] on div "Source GPT-4o min.." at bounding box center [911, 623] width 900 height 90
click at [668, 607] on textarea at bounding box center [911, 598] width 895 height 33
paste textarea "Call to undefined method plgSystemRsmembership_express_checkout::escape()"
type textarea "I get: Call to undefined method plgSystemRsmembership_express_checkout::escape()"
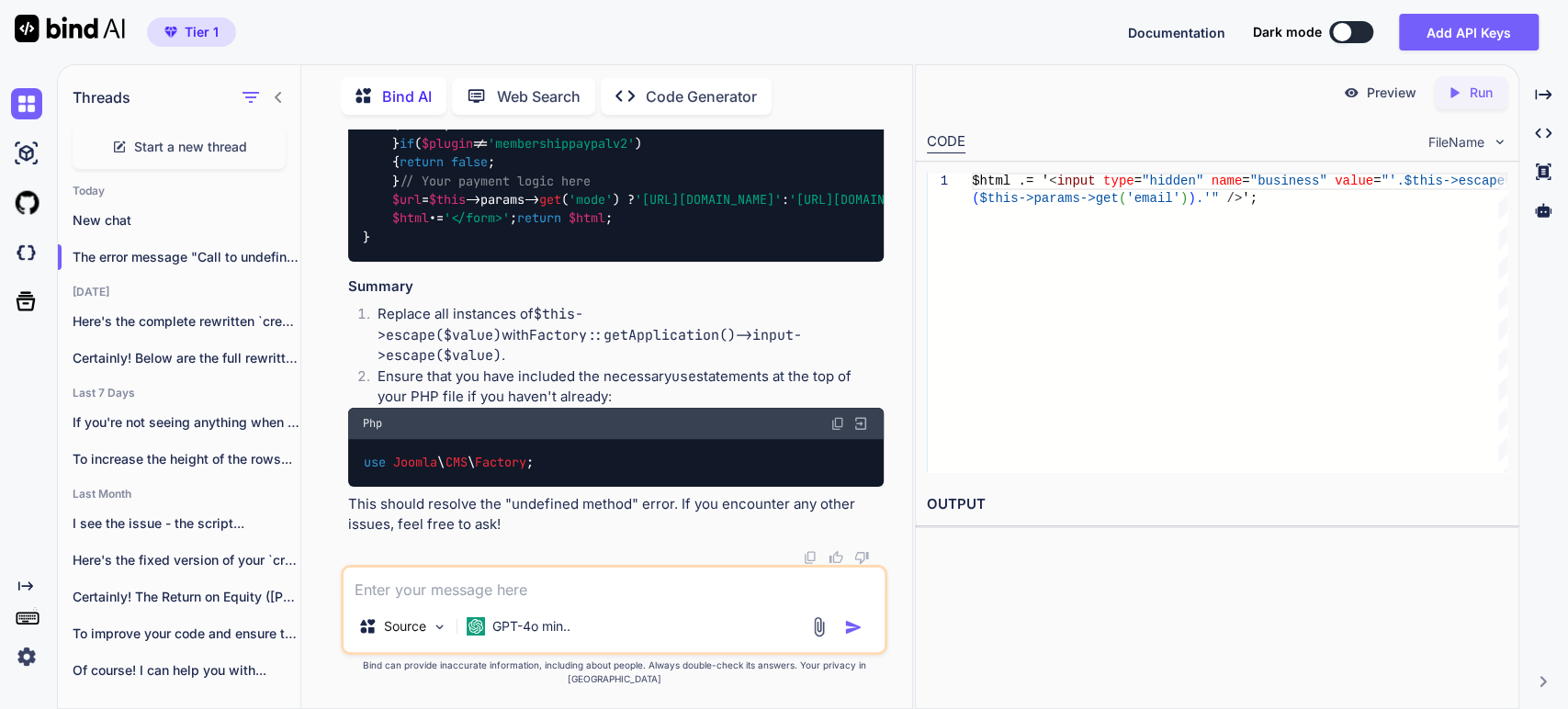
scroll to position [23350, 0]
click at [405, 599] on textarea at bounding box center [614, 584] width 541 height 33
paste textarea "<?php /** * @package RSMembership! * @copyright (C) 2009-2024 www.rsjoomla.com …"
type textarea "rewrite: <?php /** * @package RSMembership! * @copyright (C) 2009-2024 www.rsjo…"
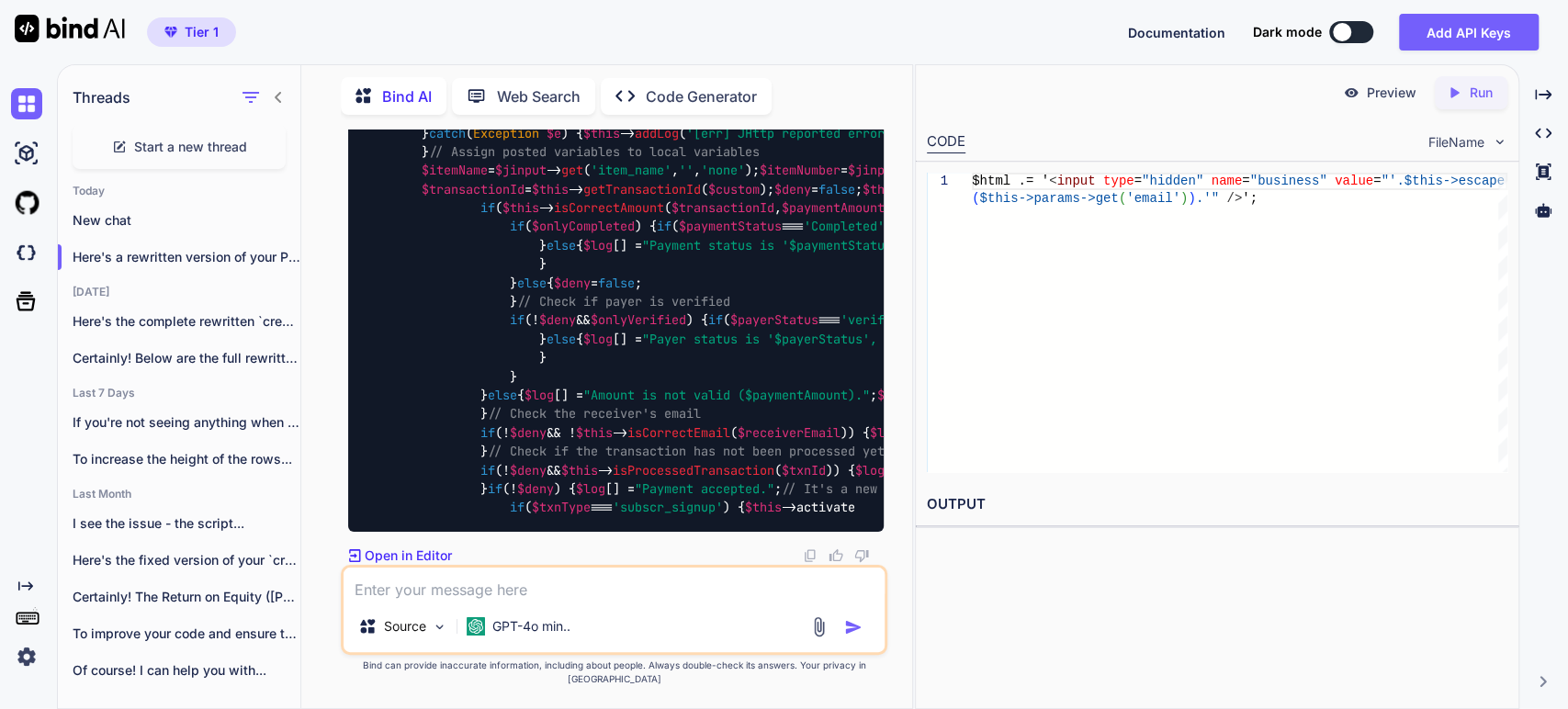
scroll to position [30436, 0]
click at [392, 600] on textarea at bounding box center [614, 584] width 541 height 33
type textarea "continue"
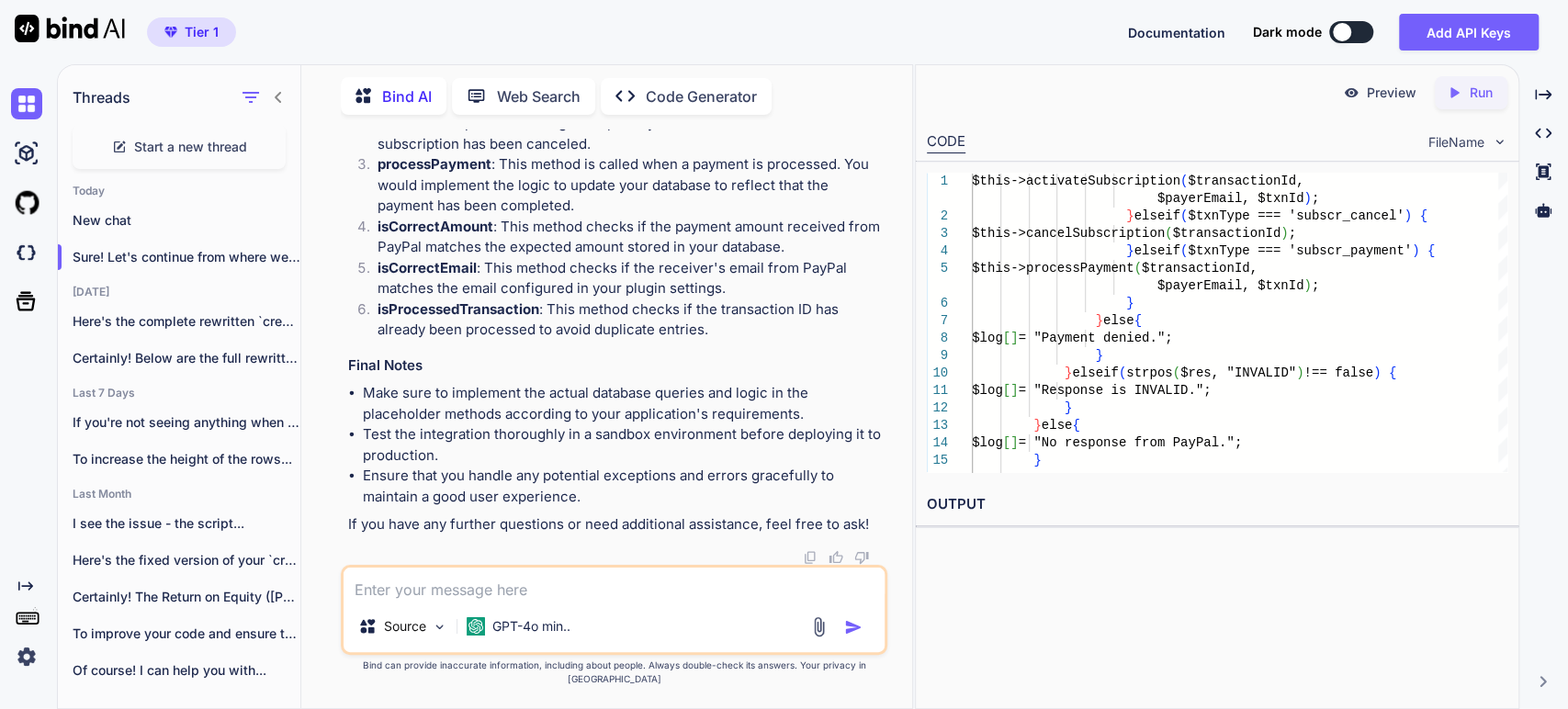
scroll to position [37634, 0]
paste textarea "Call to undefined method plgSystemRsmembership_express_checkout::_convertNumber…"
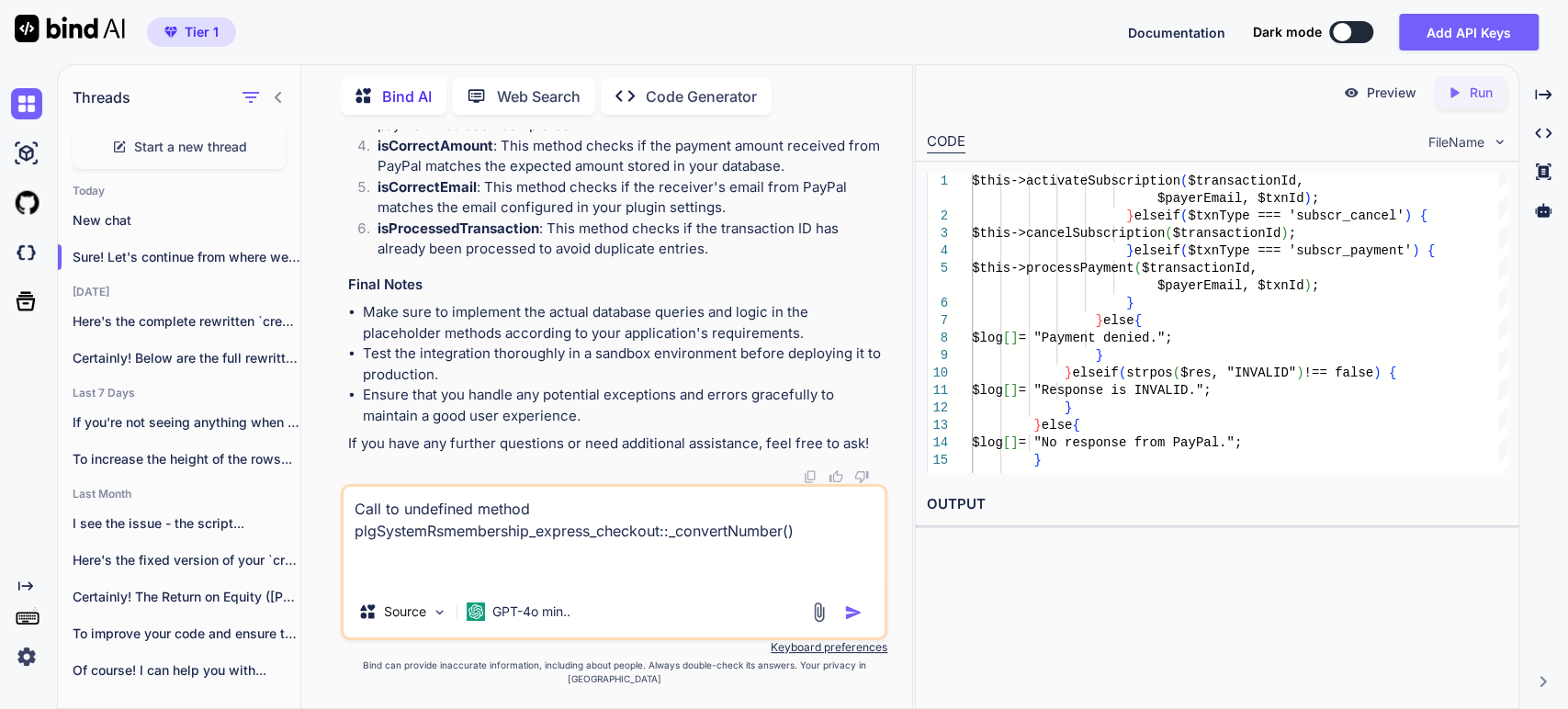
type textarea "Call to undefined method plgSystemRsmembership_express_checkout::_convertNumber…"
click at [855, 622] on img "button" at bounding box center [853, 612] width 18 height 18
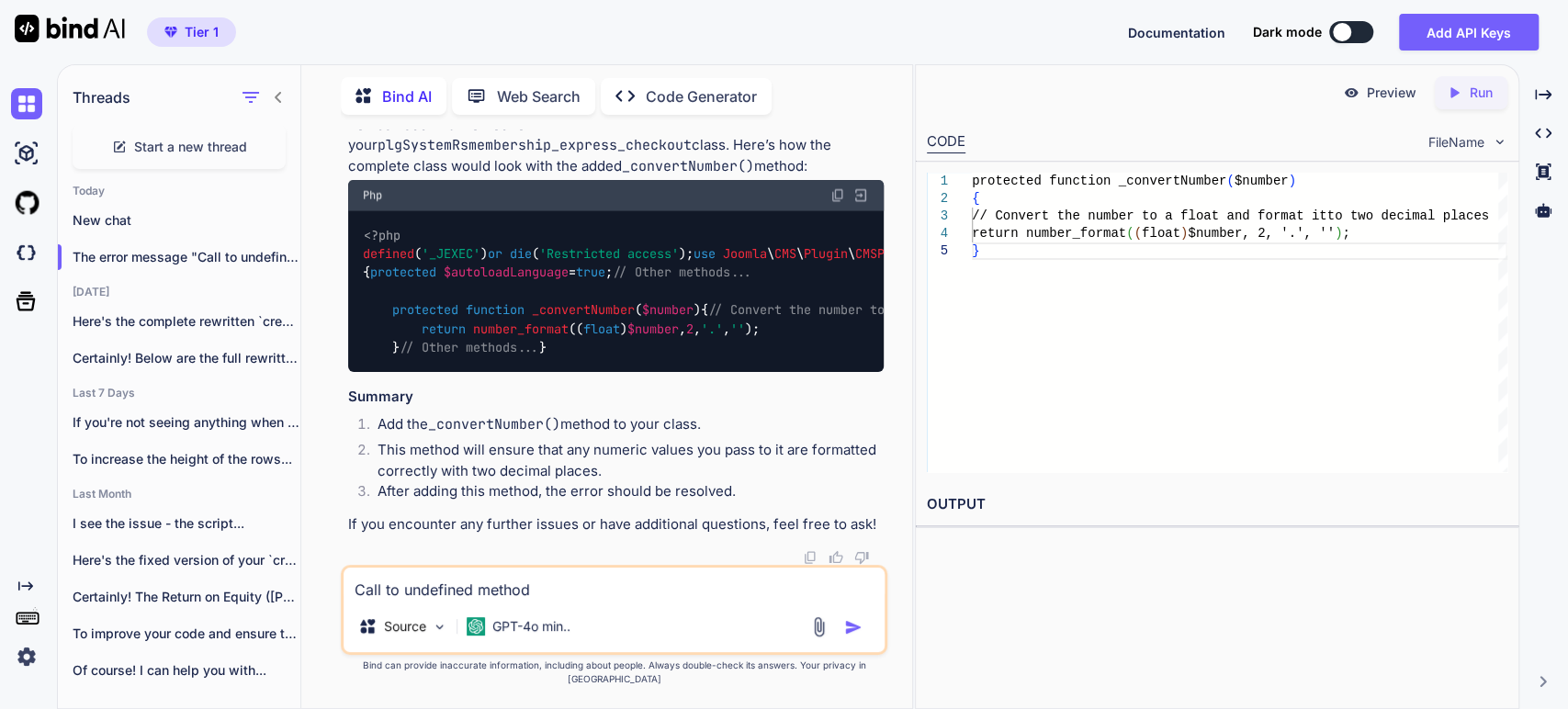
scroll to position [40725, 0]
drag, startPoint x: 479, startPoint y: 271, endPoint x: 846, endPoint y: 277, distance: 367.0
click at [846, 177] on p "You can add this method to your plgSystemRsmembership_express_checkout class. H…" at bounding box center [615, 146] width 535 height 63
click at [524, 600] on textarea "Call to undefined method plgSystemRsmembership_express_checkout::_convertNumber…" at bounding box center [614, 584] width 541 height 33
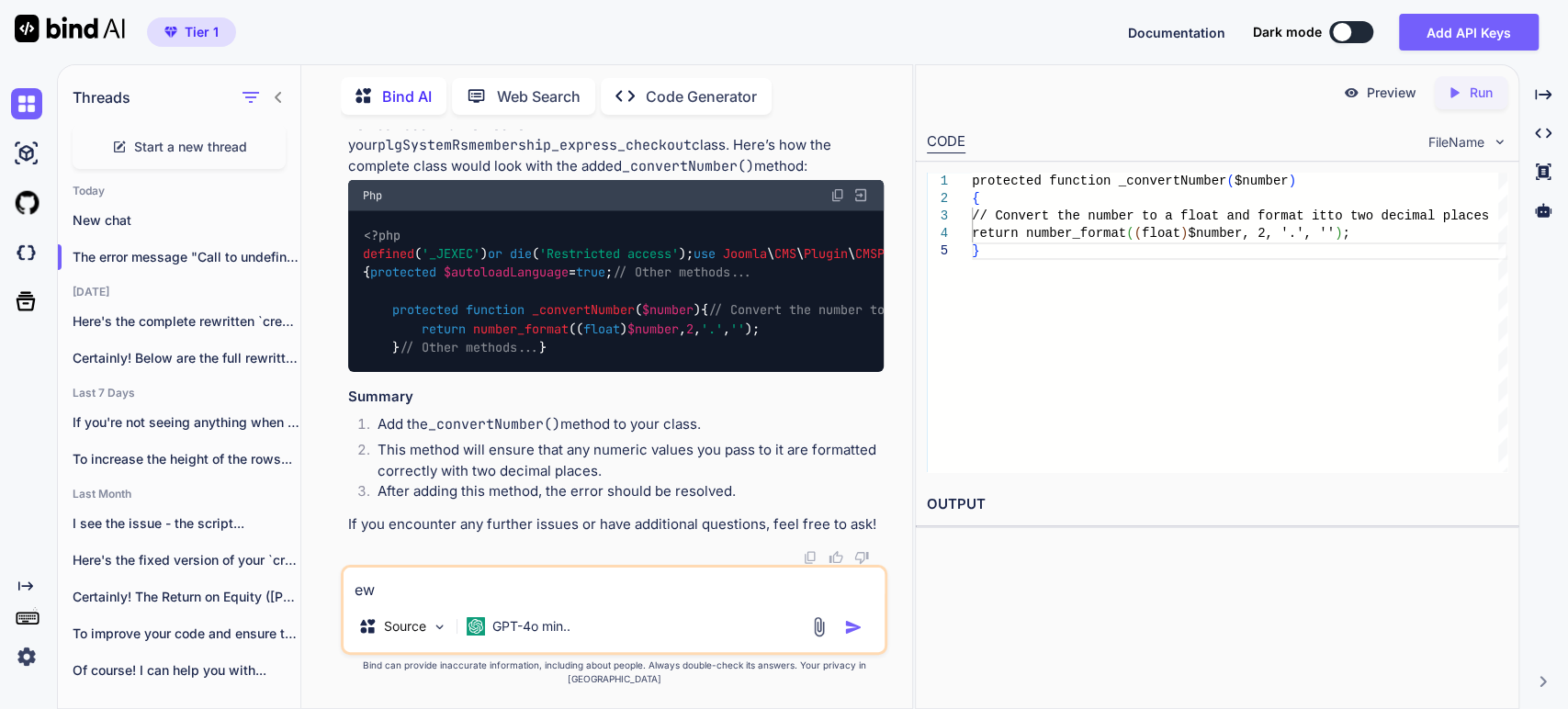
type textarea "e"
type textarea "rewrite all code"
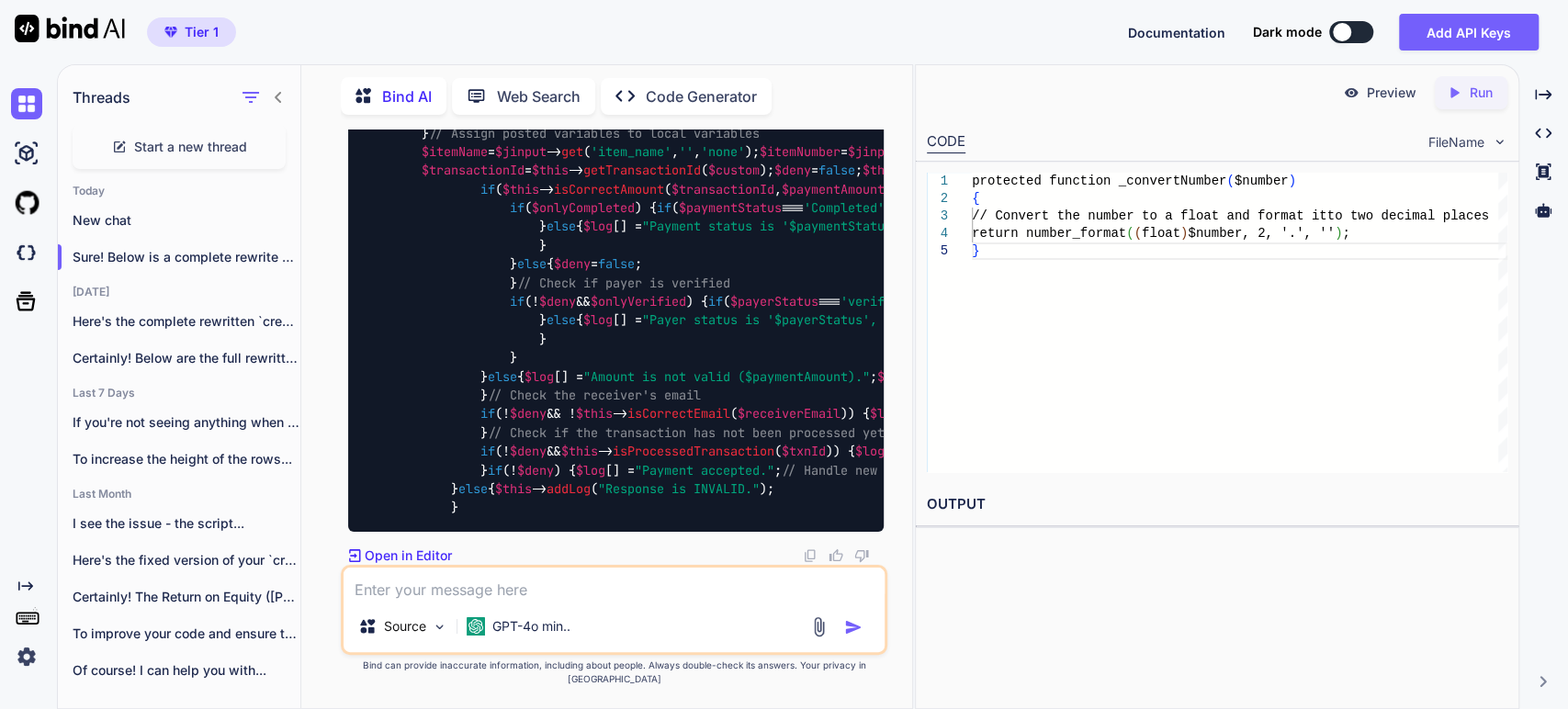
scroll to position [48776, 0]
drag, startPoint x: 834, startPoint y: 493, endPoint x: 798, endPoint y: 468, distance: 43.8
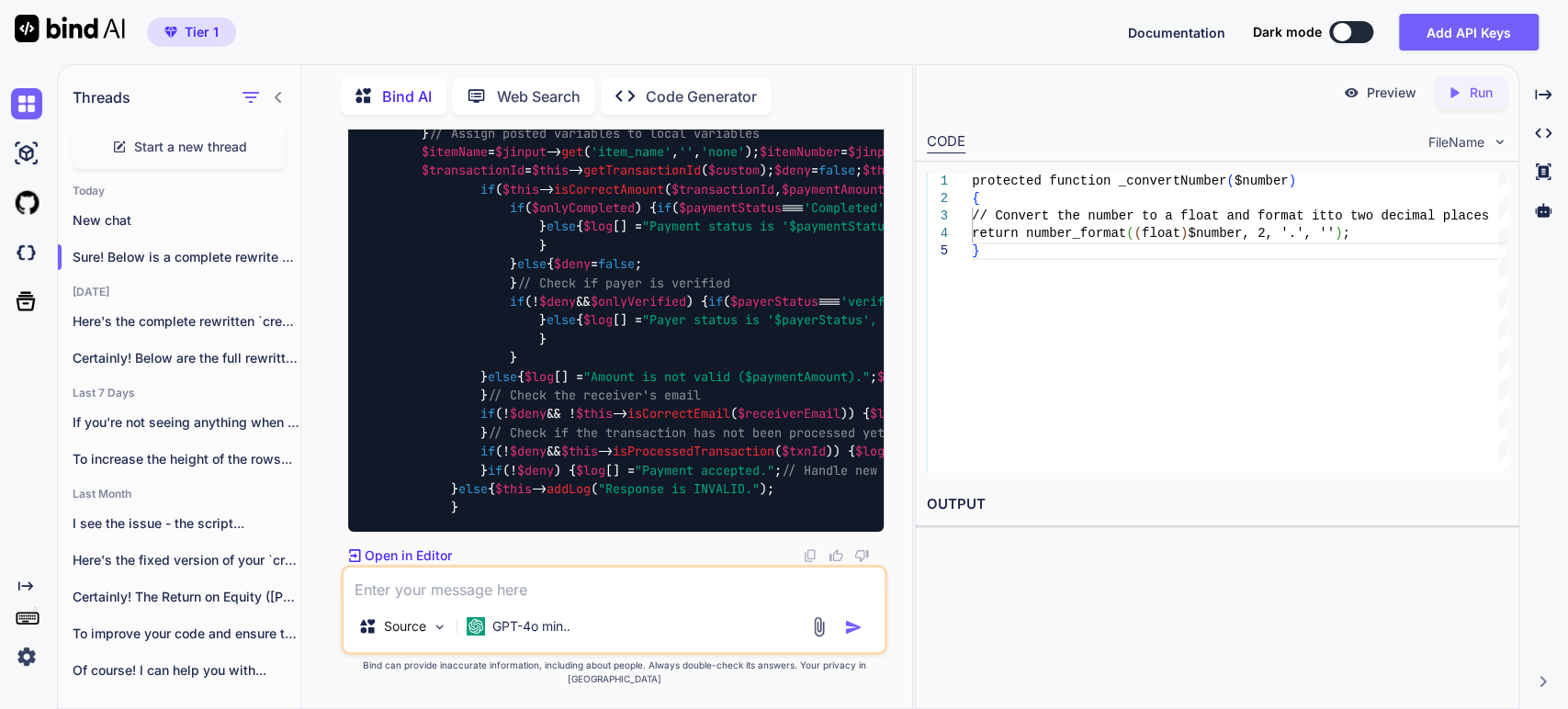
scroll to position [48776, 0]
